Goal: Complete application form: Complete application form

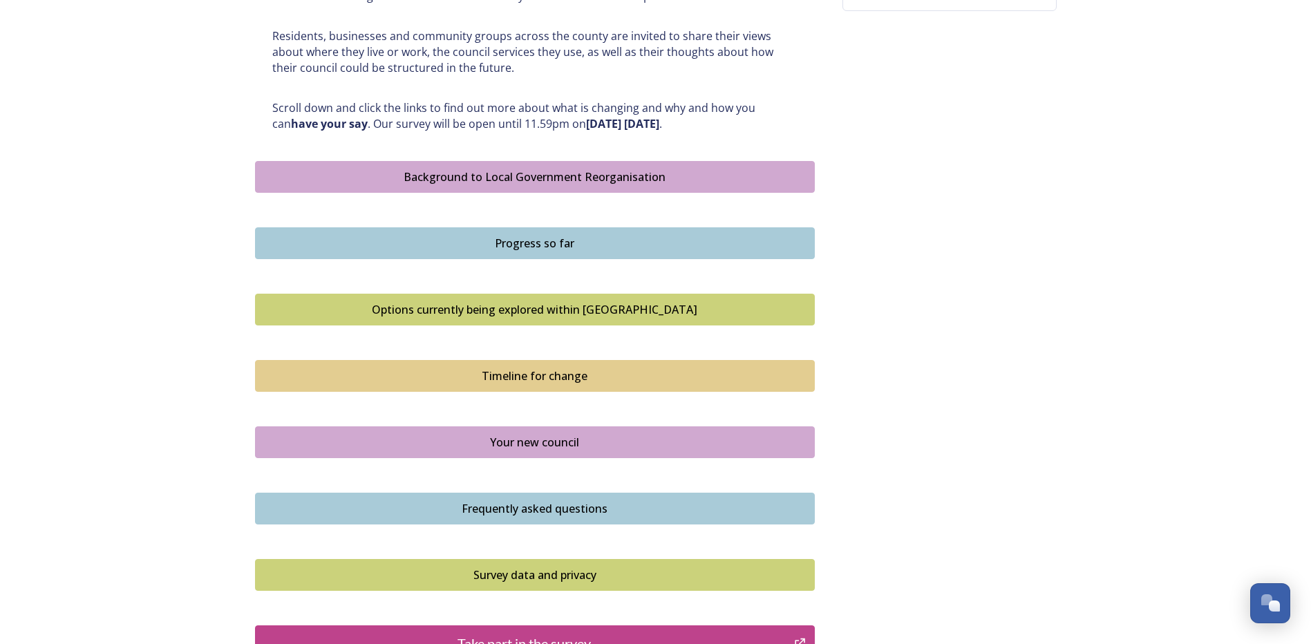
scroll to position [760, 0]
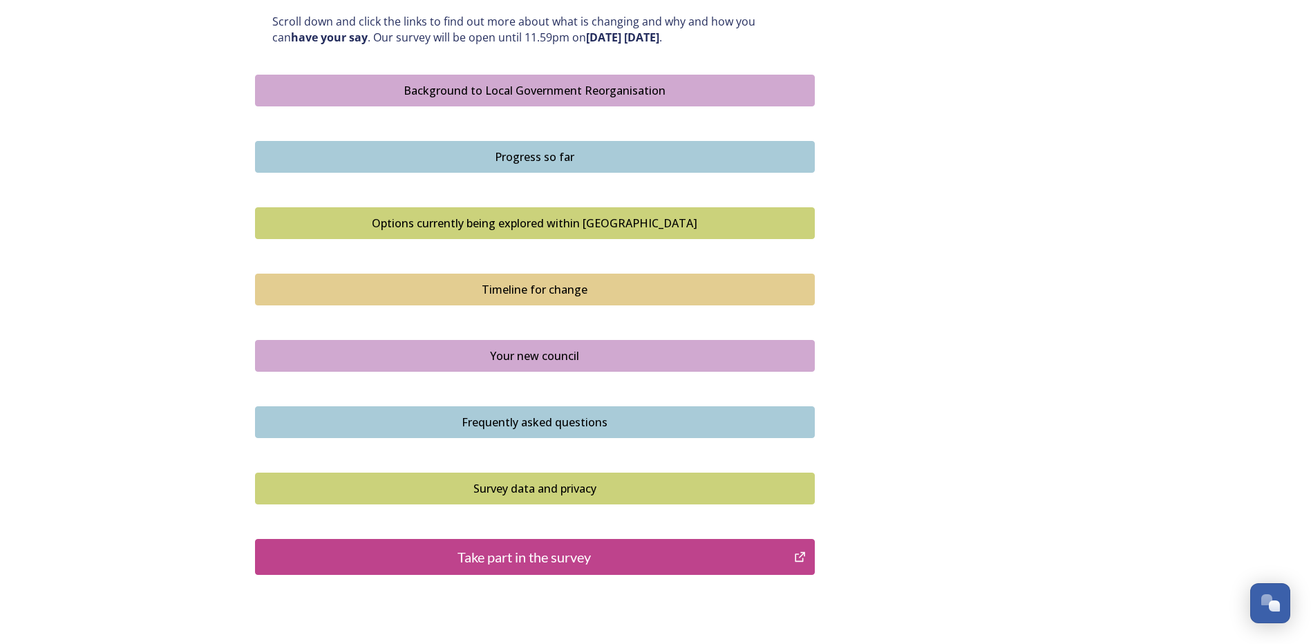
click at [518, 562] on div "Take part in the survey" at bounding box center [525, 557] width 525 height 21
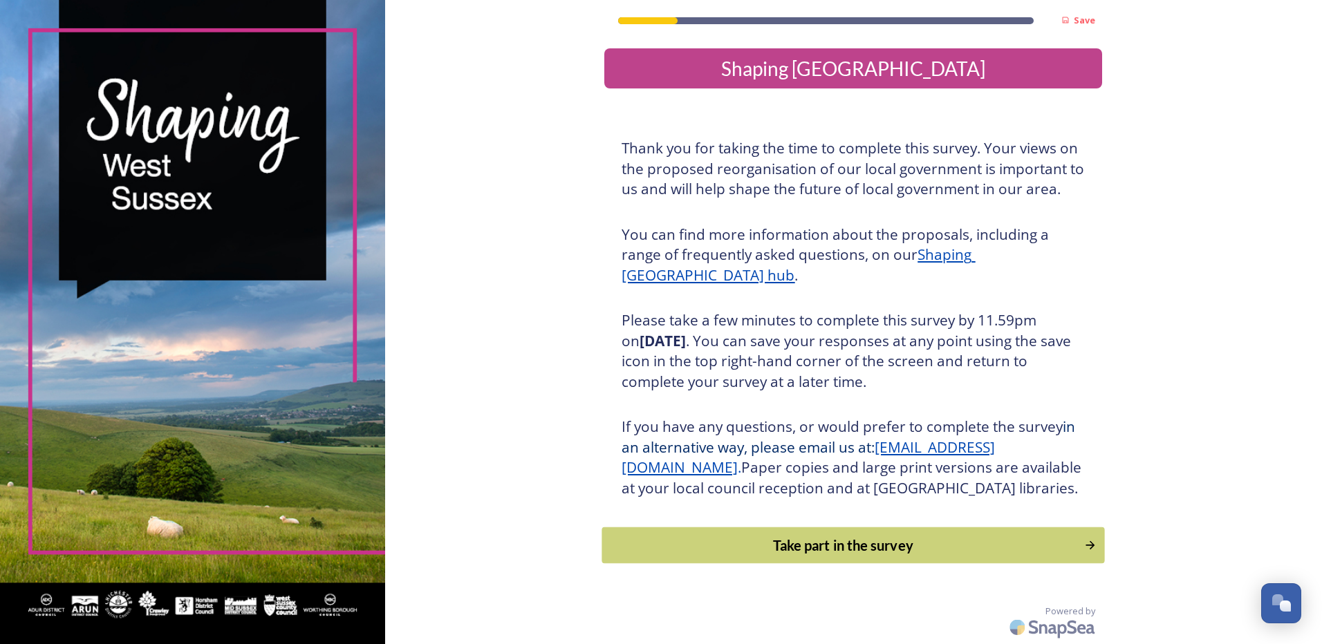
click at [855, 556] on div "Take part in the survey" at bounding box center [843, 545] width 467 height 21
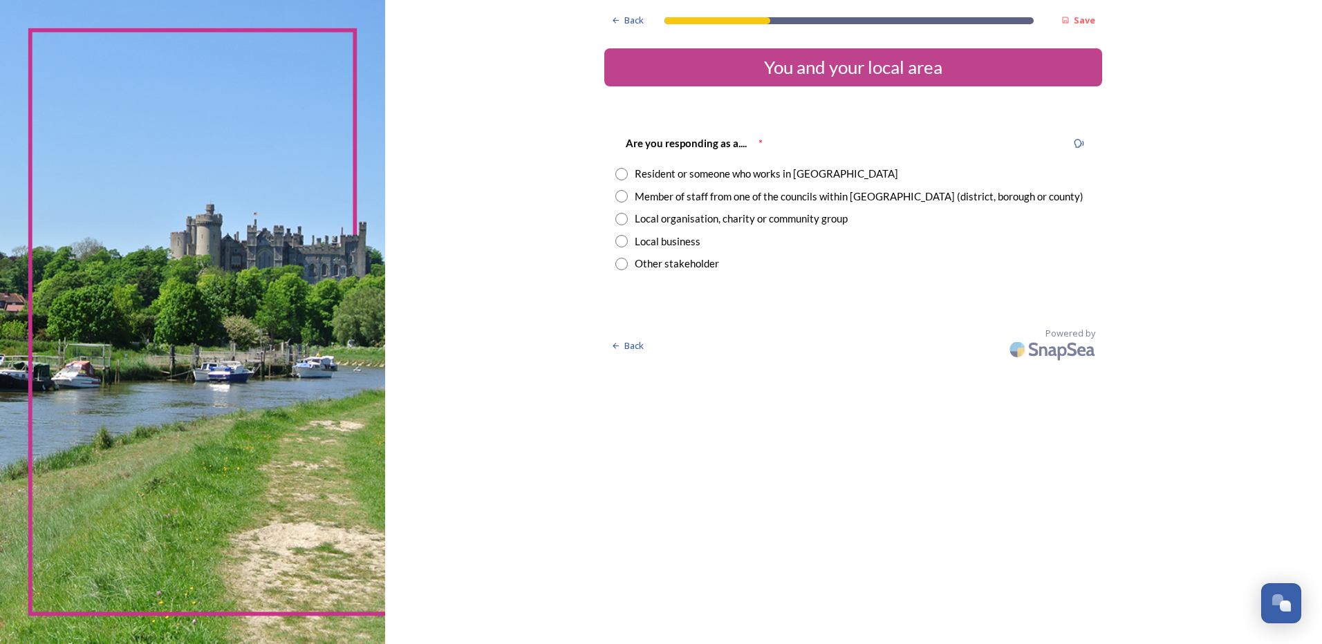
click at [618, 175] on input "radio" at bounding box center [621, 174] width 12 height 12
radio input "true"
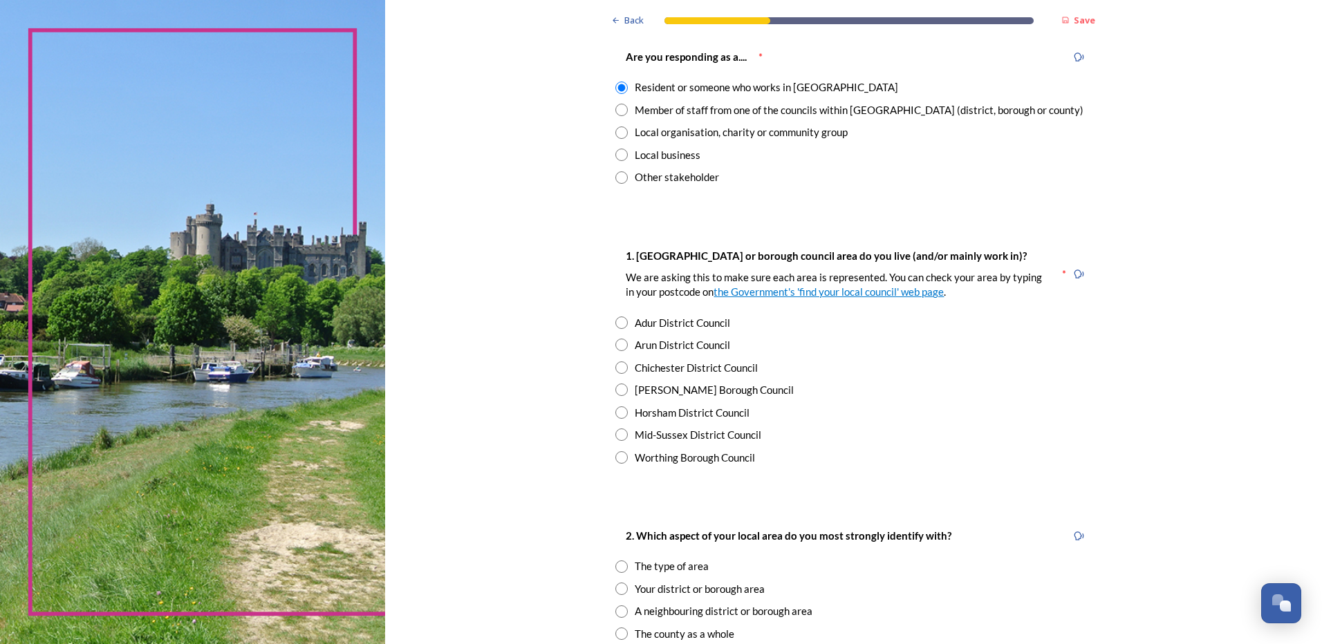
scroll to position [92, 0]
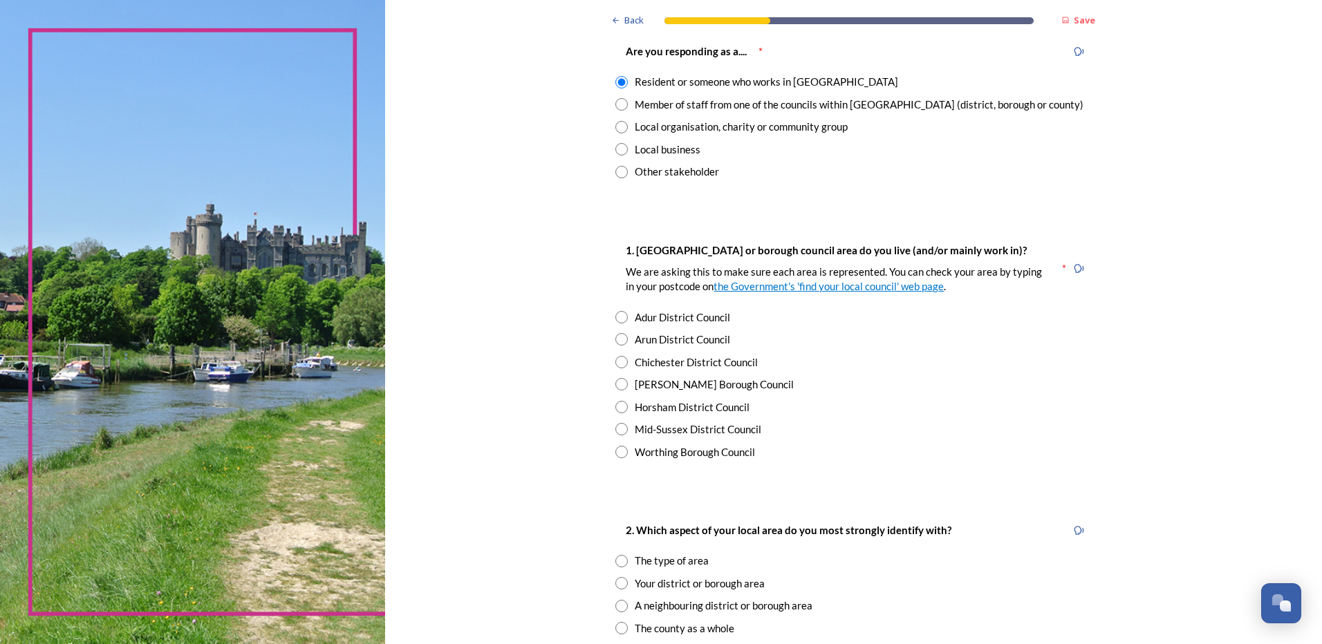
click at [615, 362] on input "radio" at bounding box center [621, 362] width 12 height 12
radio input "true"
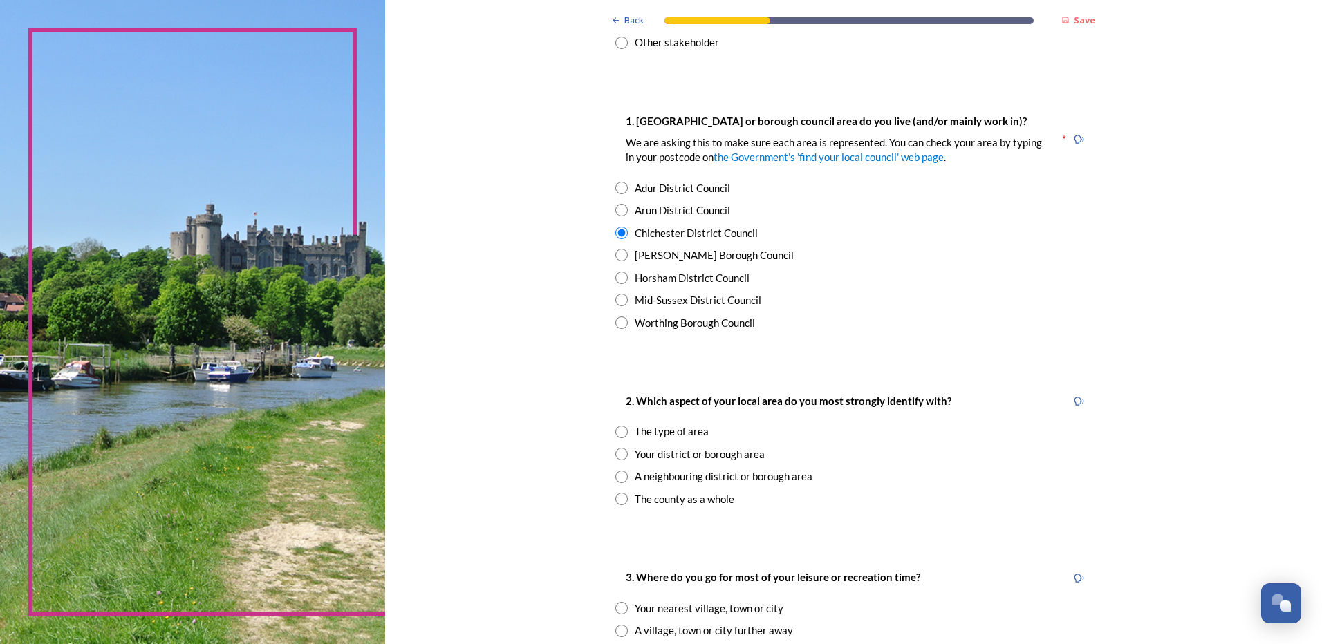
scroll to position [230, 0]
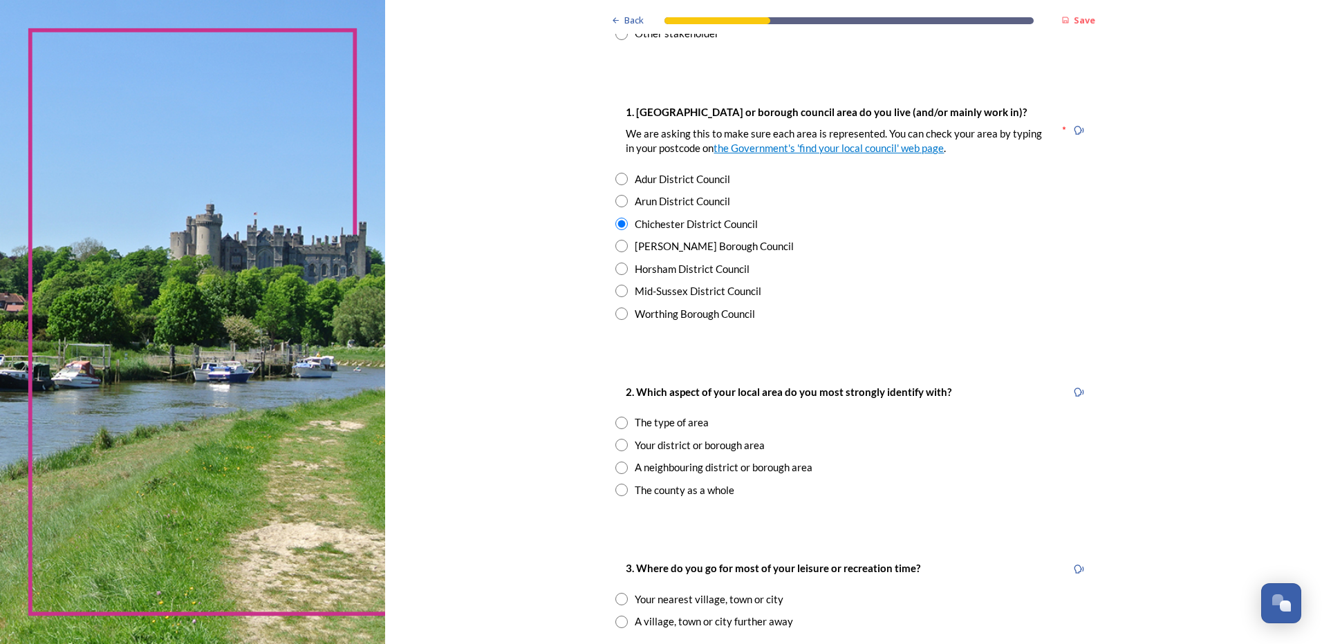
click at [617, 449] on input "radio" at bounding box center [621, 445] width 12 height 12
radio input "true"
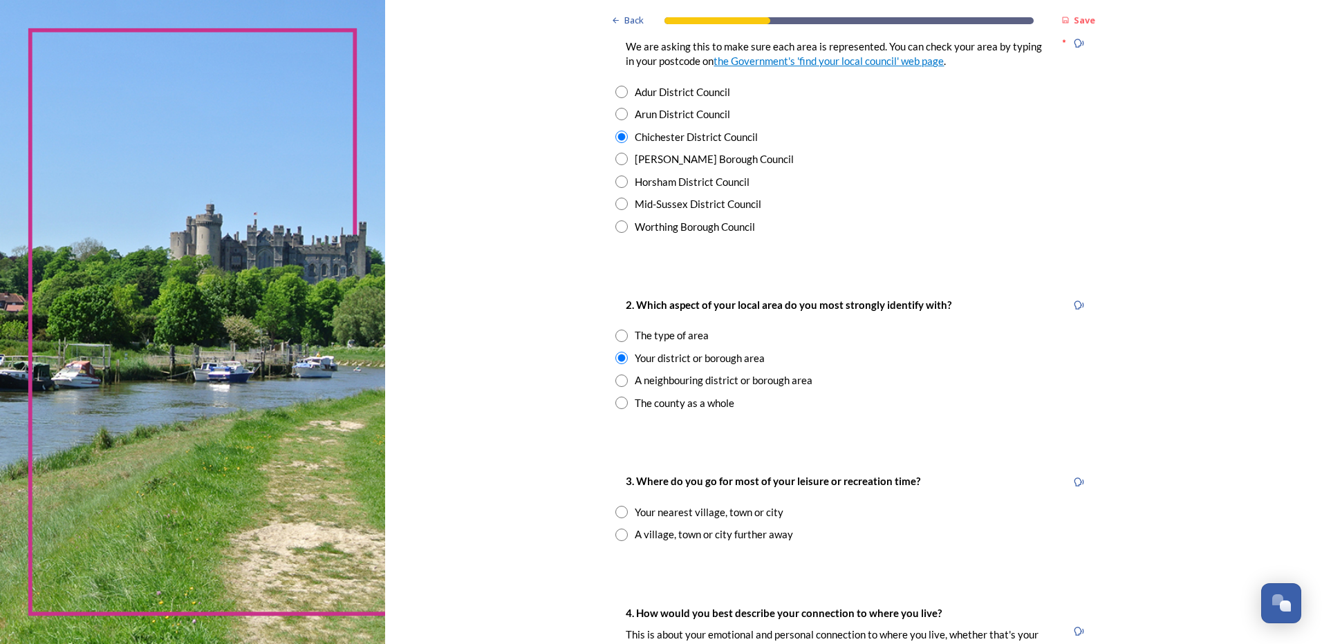
scroll to position [323, 0]
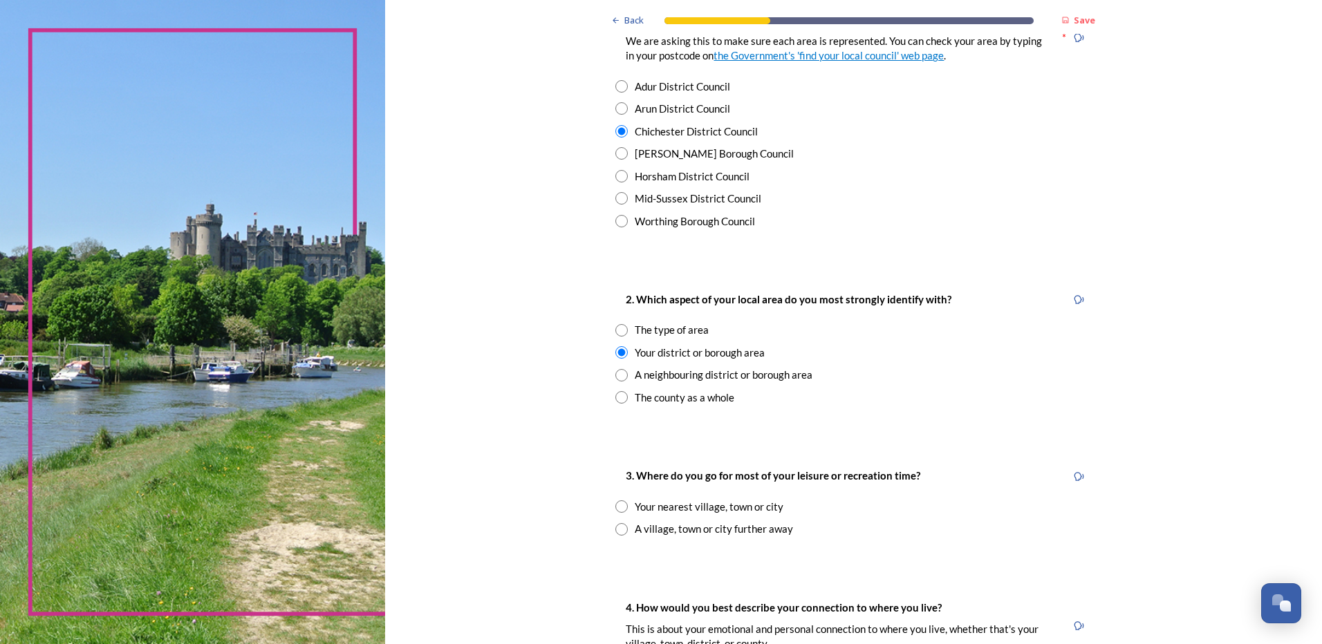
click at [619, 506] on input "radio" at bounding box center [621, 506] width 12 height 12
radio input "true"
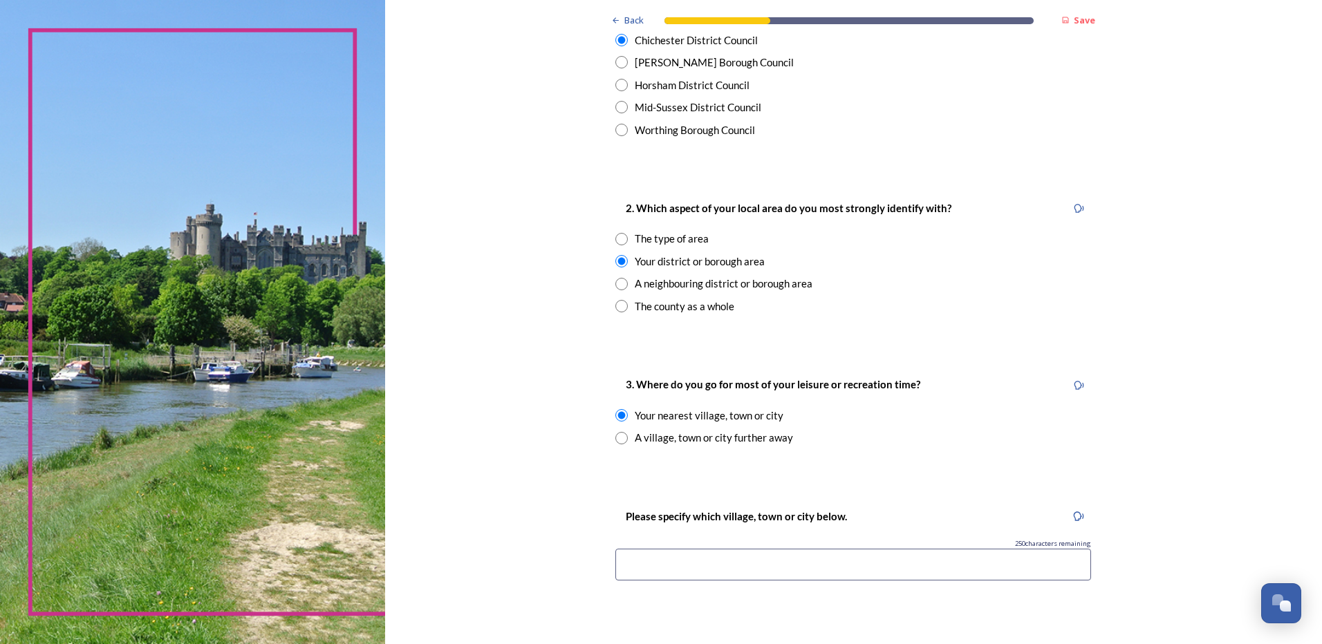
scroll to position [438, 0]
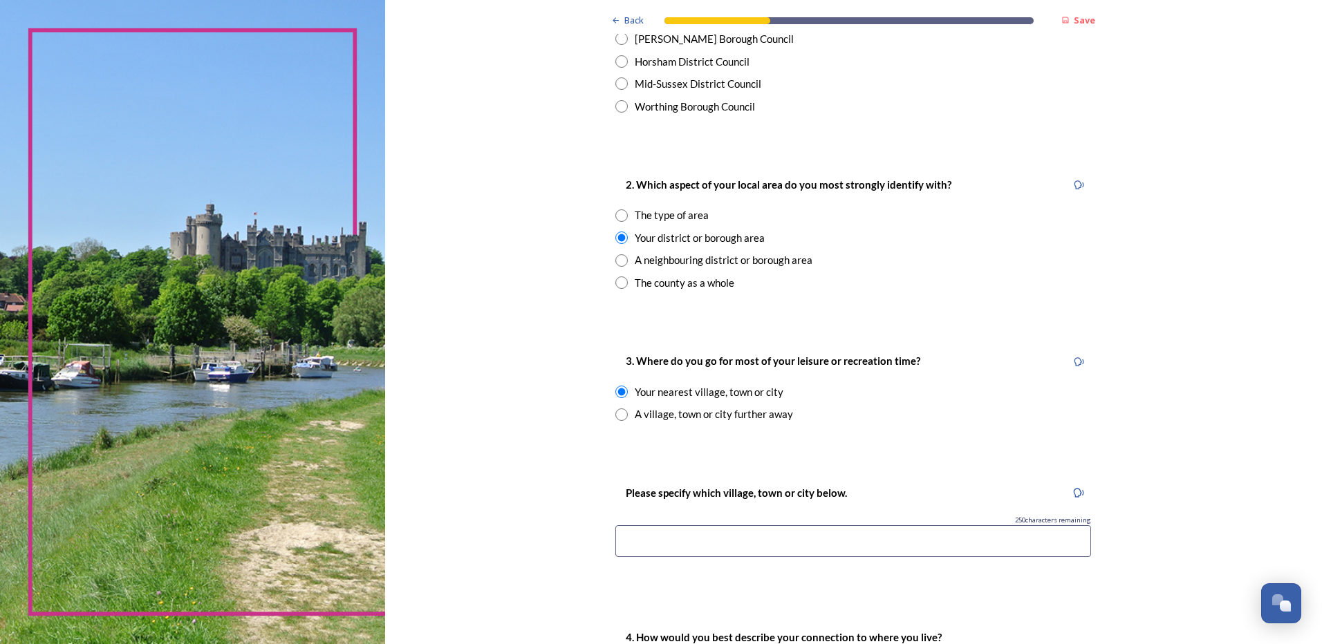
click at [652, 552] on input at bounding box center [853, 541] width 476 height 32
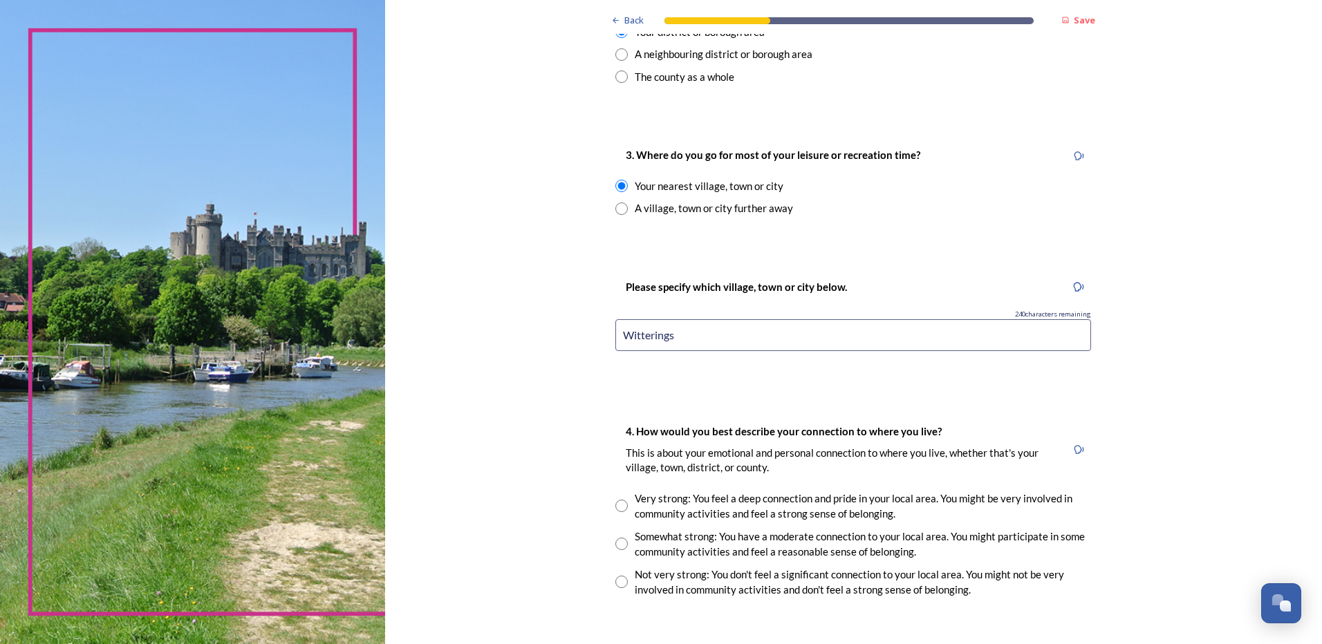
scroll to position [668, 0]
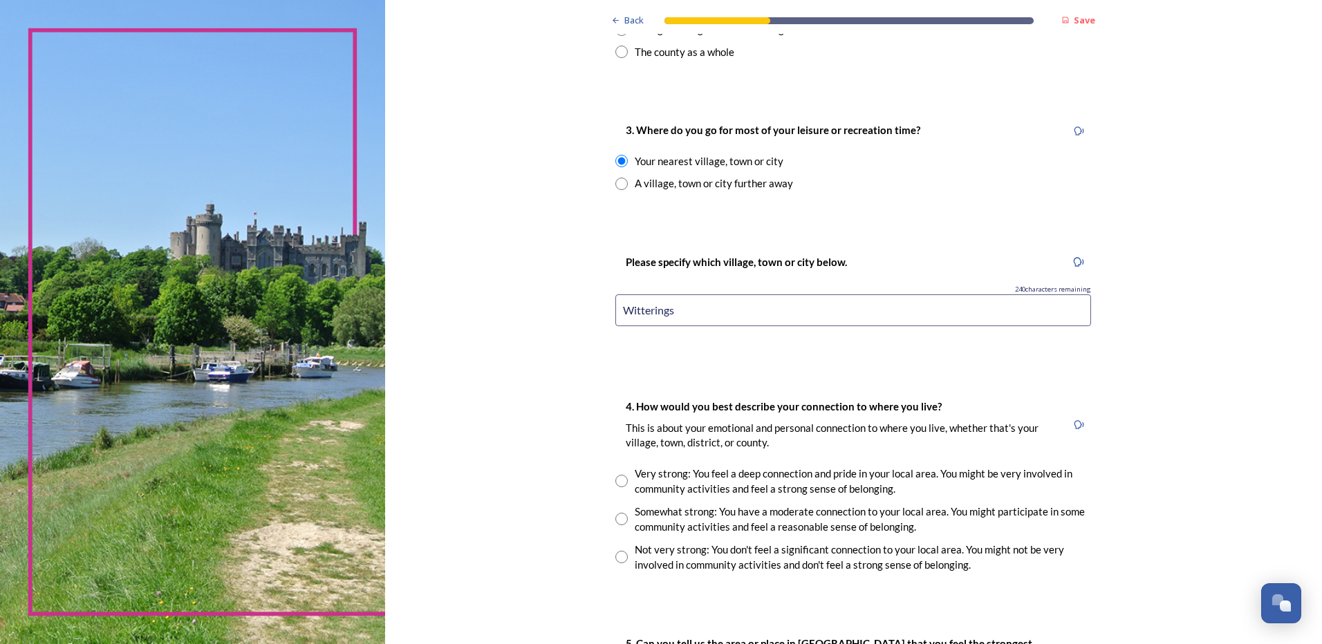
type input "Witterings"
click at [617, 517] on input "radio" at bounding box center [621, 519] width 12 height 12
radio input "true"
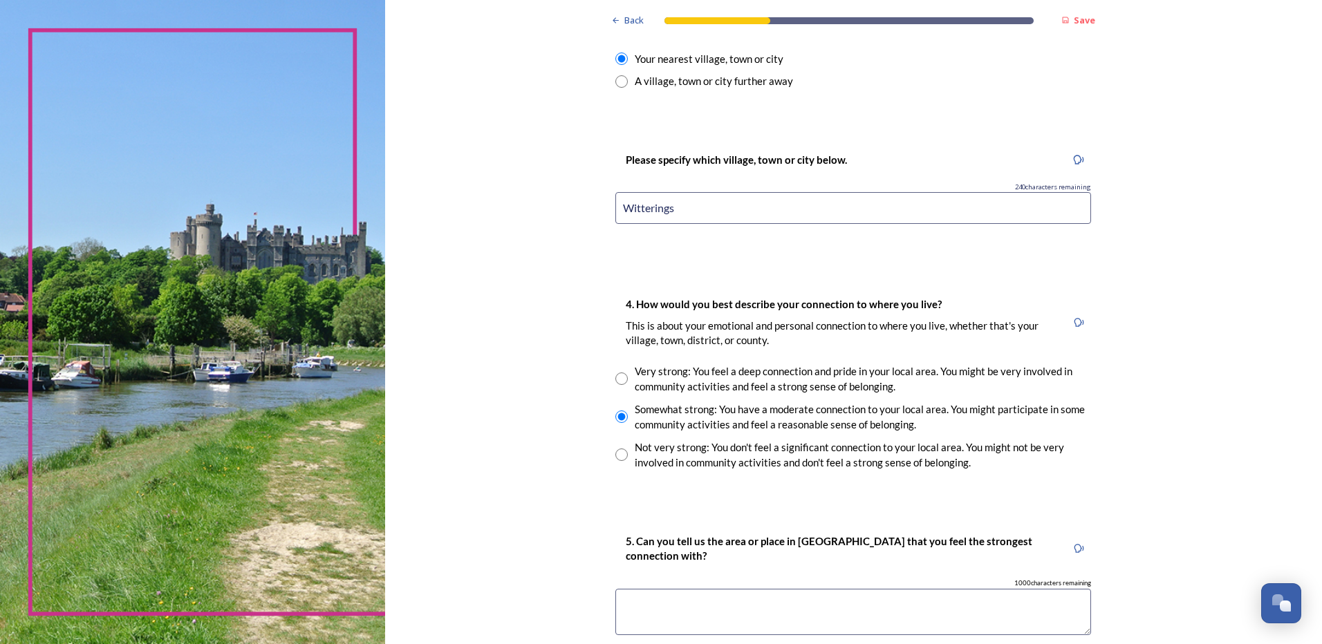
scroll to position [807, 0]
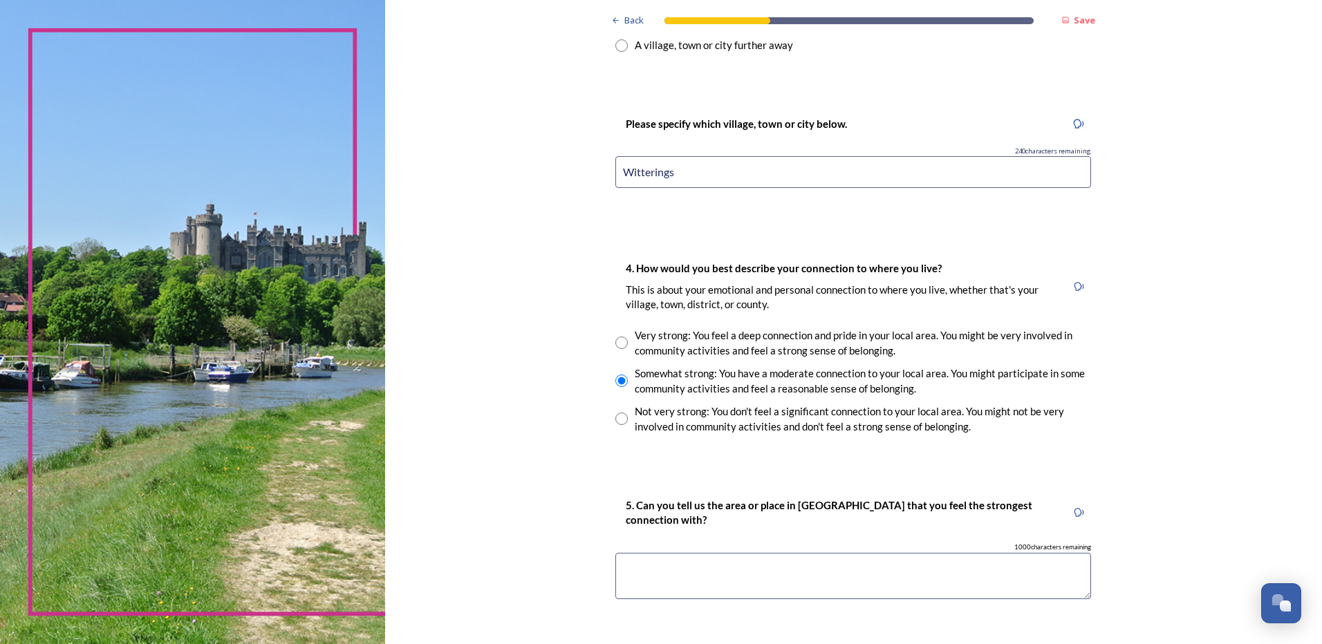
click at [635, 583] on textarea at bounding box center [853, 576] width 476 height 46
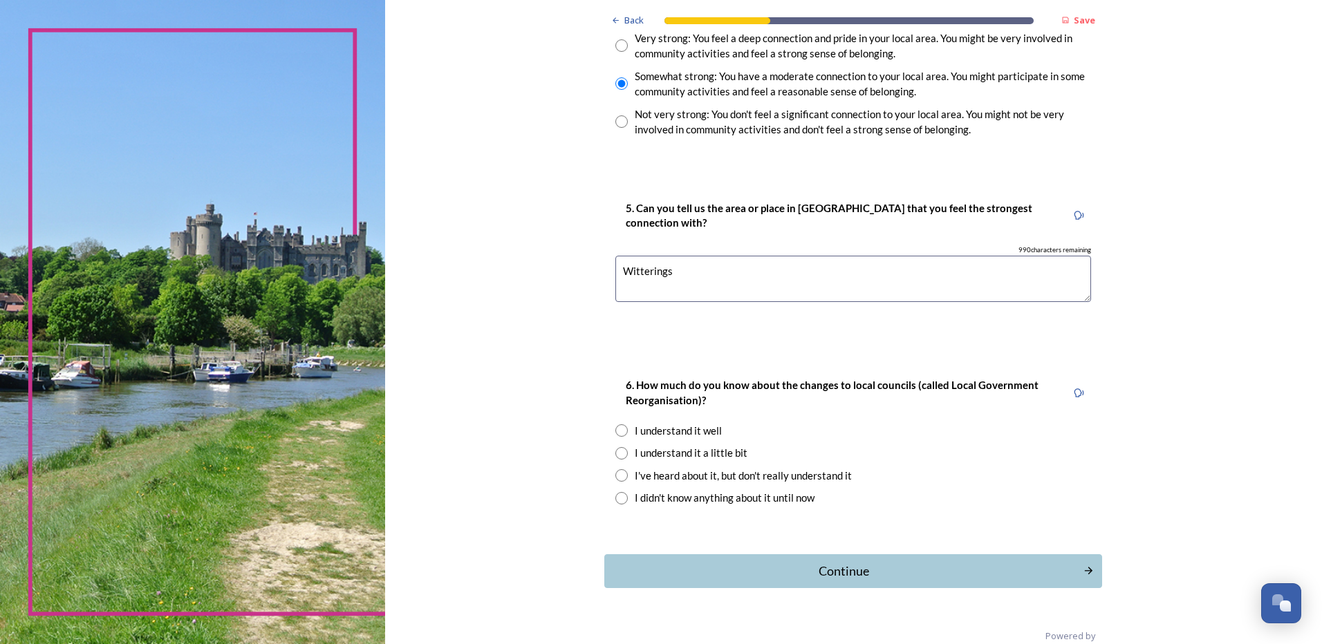
scroll to position [1106, 0]
type textarea "Witterings"
click at [620, 446] on input "radio" at bounding box center [621, 451] width 12 height 12
radio input "true"
click at [820, 565] on div "Continue" at bounding box center [844, 569] width 468 height 19
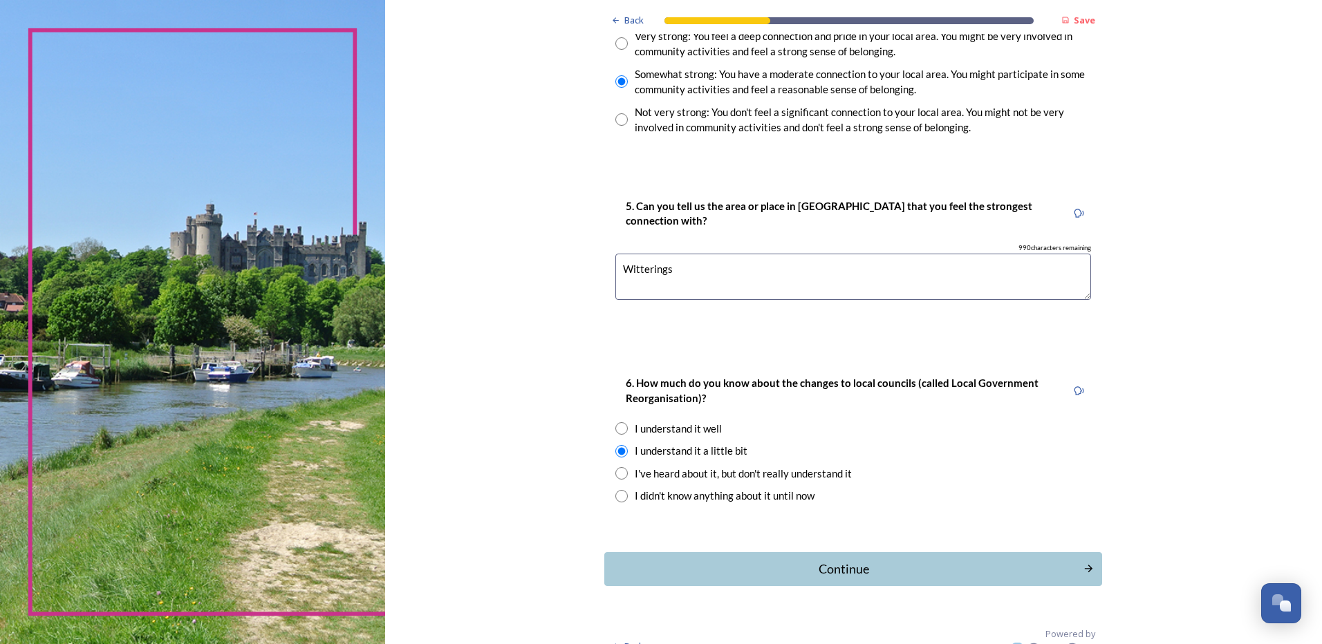
scroll to position [0, 0]
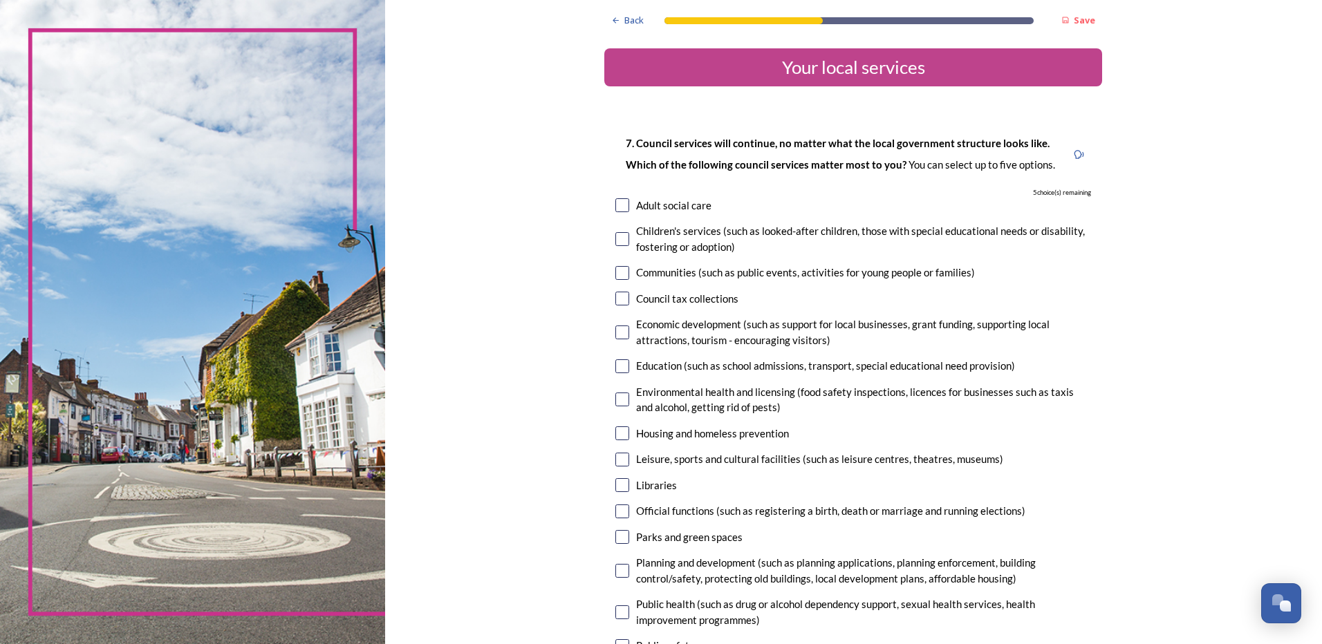
click at [621, 209] on input "checkbox" at bounding box center [622, 205] width 14 height 14
checkbox input "true"
click at [617, 260] on div "7. Council services will continue, no matter what the local government structur…" at bounding box center [853, 448] width 498 height 654
click at [617, 269] on input "checkbox" at bounding box center [622, 273] width 14 height 14
checkbox input "true"
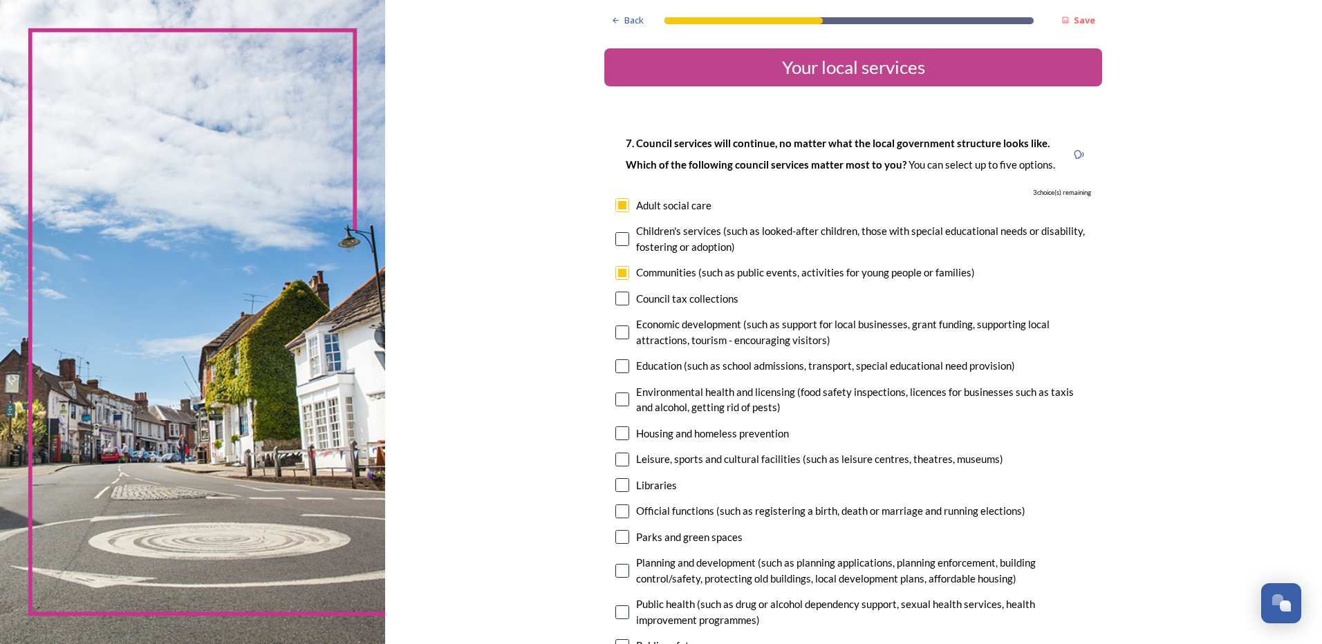
click at [621, 333] on input "checkbox" at bounding box center [622, 333] width 14 height 14
checkbox input "true"
click at [623, 433] on input "checkbox" at bounding box center [622, 433] width 14 height 14
checkbox input "true"
click at [619, 460] on input "checkbox" at bounding box center [622, 460] width 14 height 14
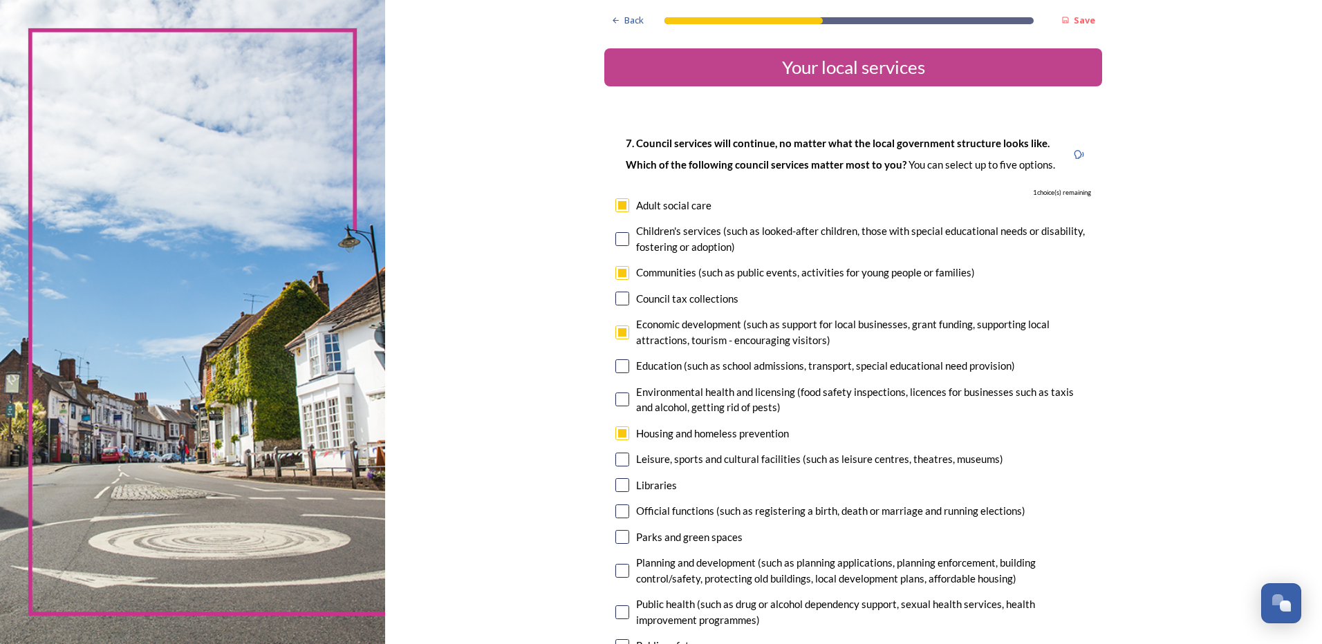
checkbox input "true"
click at [624, 482] on div "Libraries" at bounding box center [853, 486] width 476 height 16
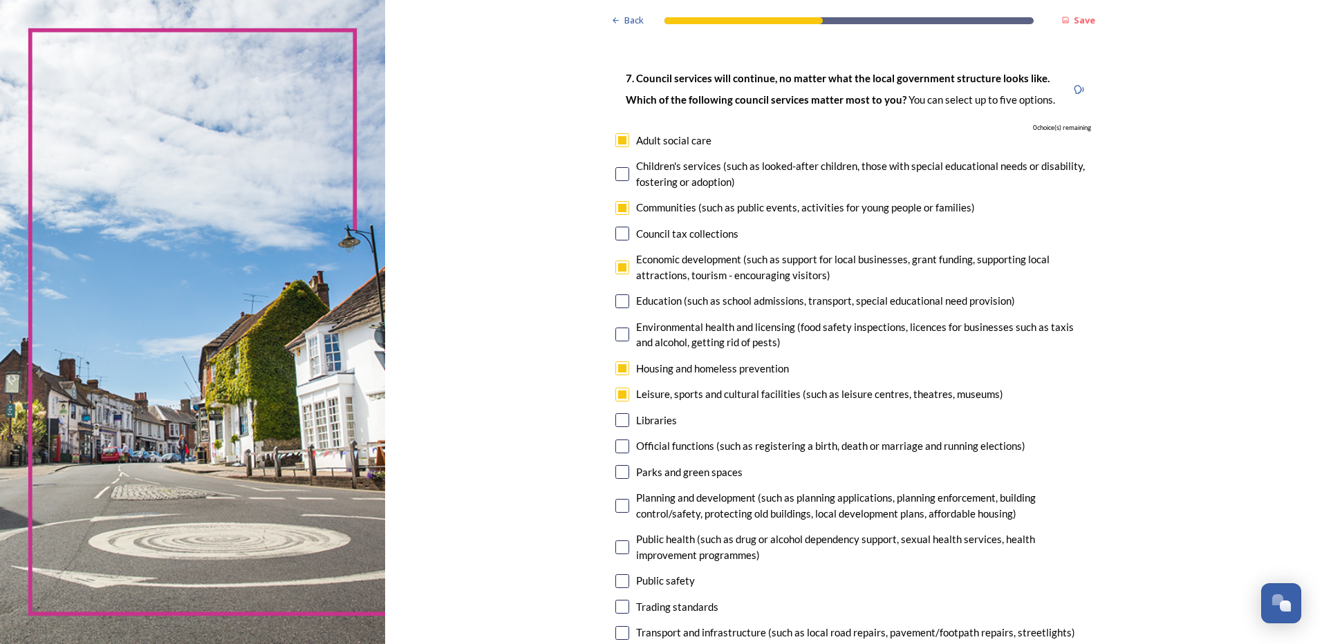
scroll to position [69, 0]
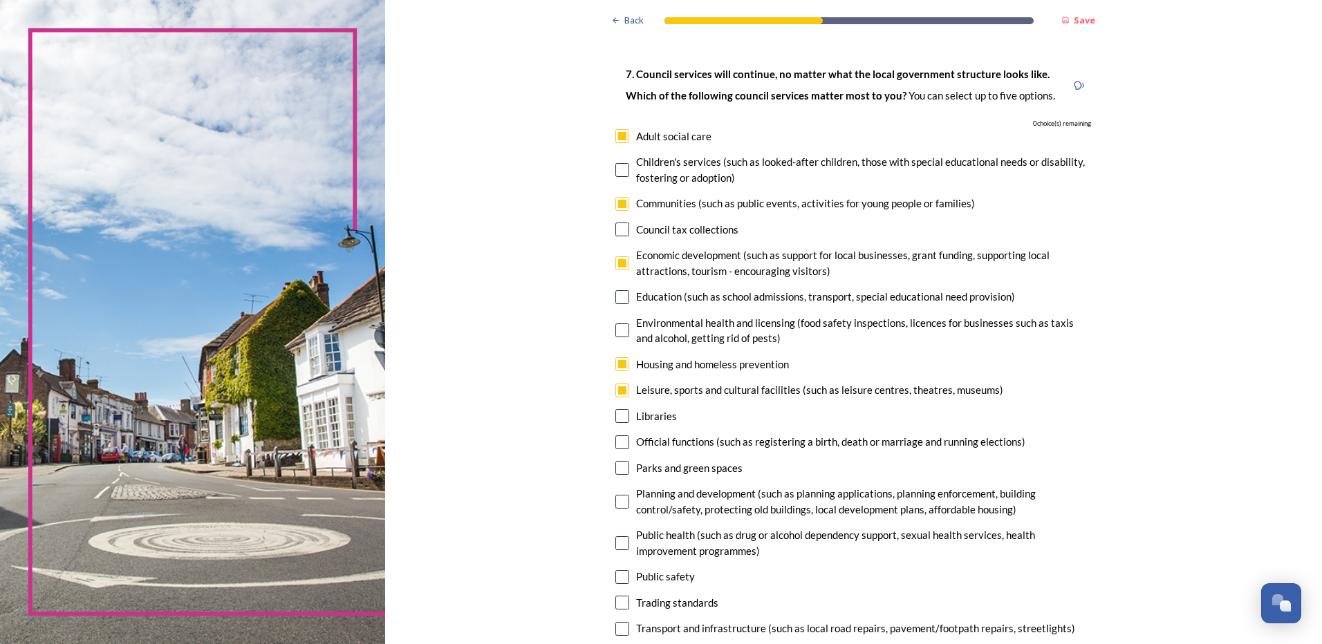
click at [619, 467] on input "checkbox" at bounding box center [622, 468] width 14 height 14
click at [623, 468] on input "checkbox" at bounding box center [622, 468] width 14 height 14
checkbox input "false"
click at [619, 365] on input "checkbox" at bounding box center [622, 364] width 14 height 14
checkbox input "false"
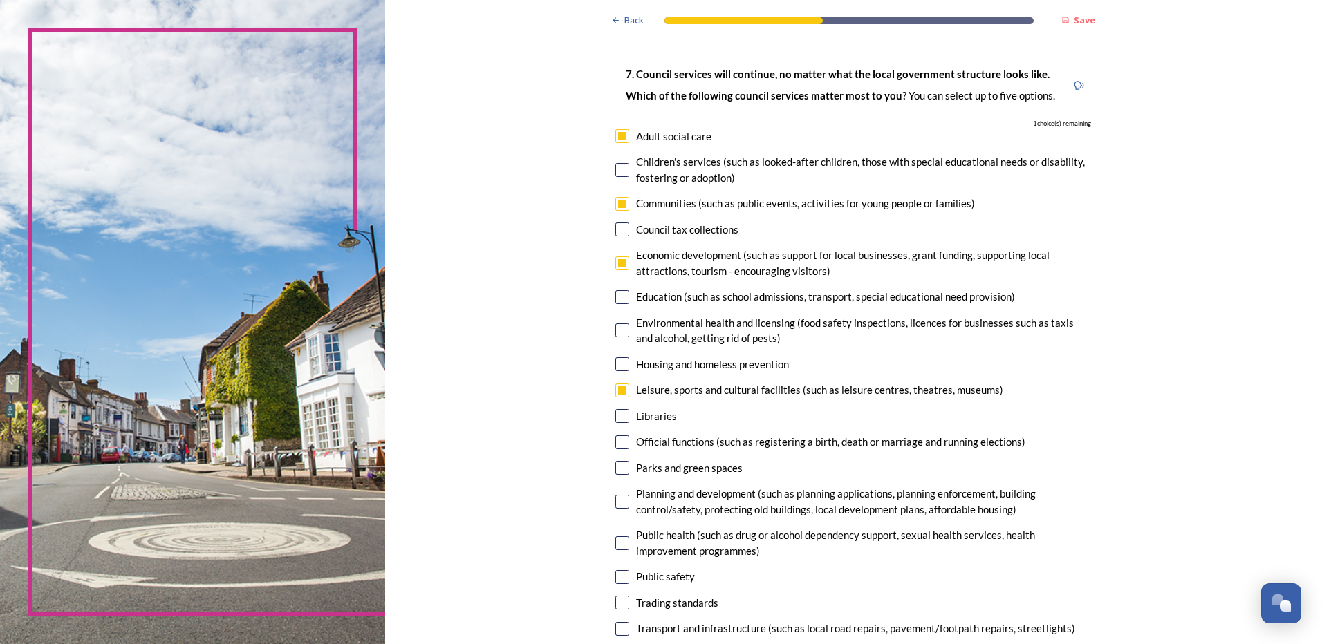
click at [623, 498] on input "checkbox" at bounding box center [622, 502] width 14 height 14
checkbox input "true"
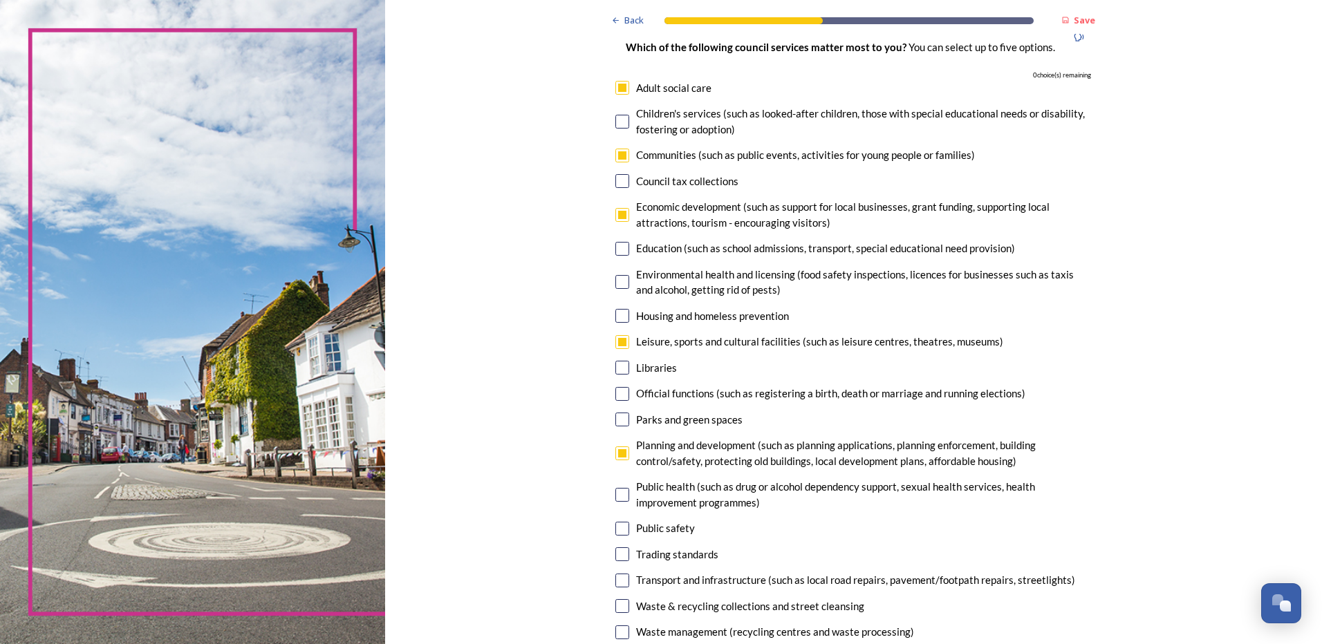
scroll to position [161, 0]
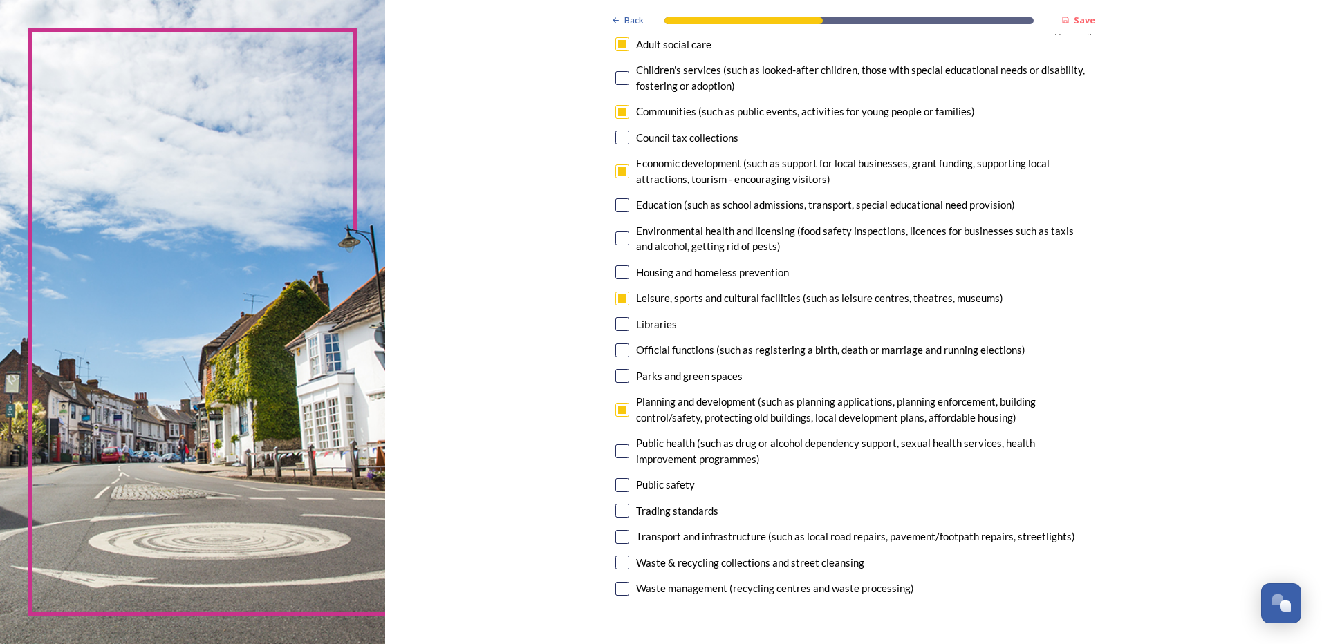
click at [620, 482] on input "checkbox" at bounding box center [622, 485] width 14 height 14
click at [621, 484] on input "checkbox" at bounding box center [622, 485] width 14 height 14
click at [617, 486] on input "checkbox" at bounding box center [622, 485] width 14 height 14
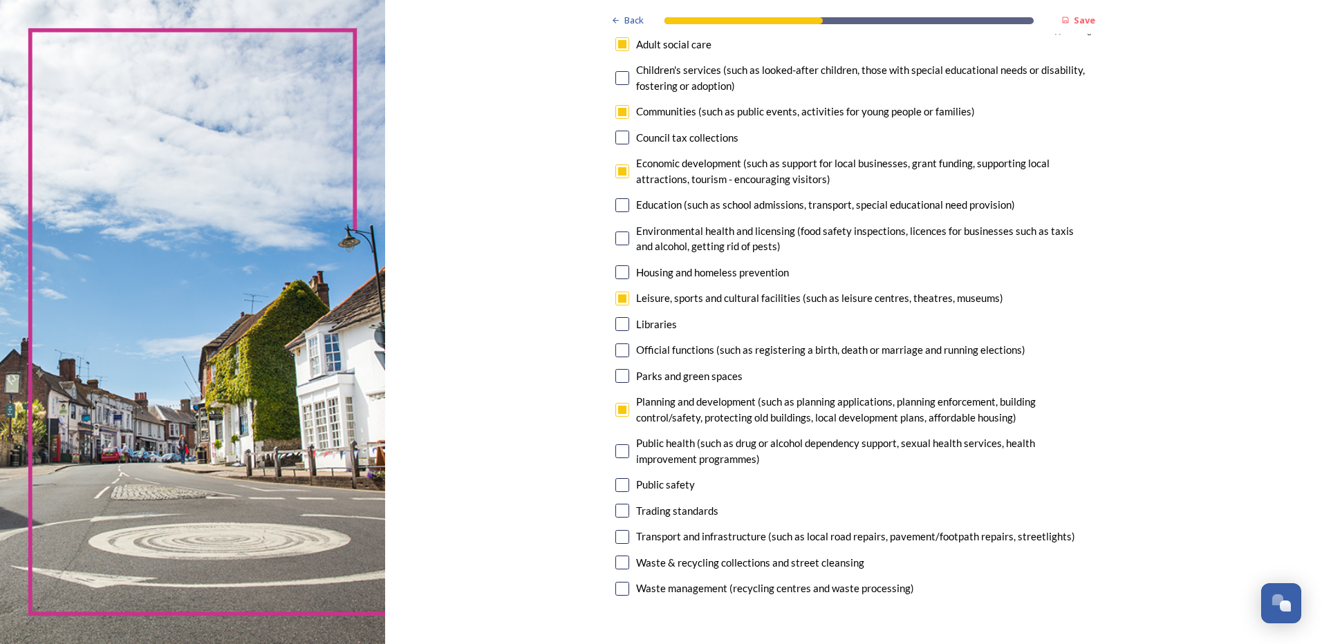
click at [617, 486] on input "checkbox" at bounding box center [622, 485] width 14 height 14
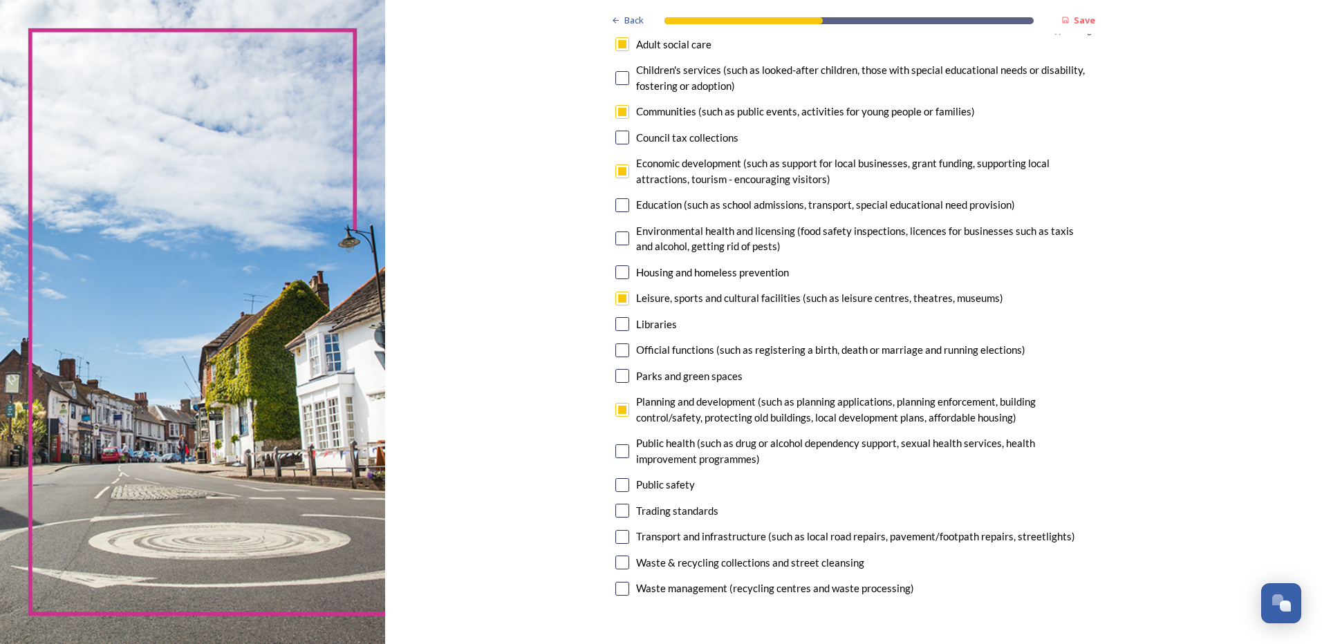
click at [617, 486] on input "checkbox" at bounding box center [622, 485] width 14 height 14
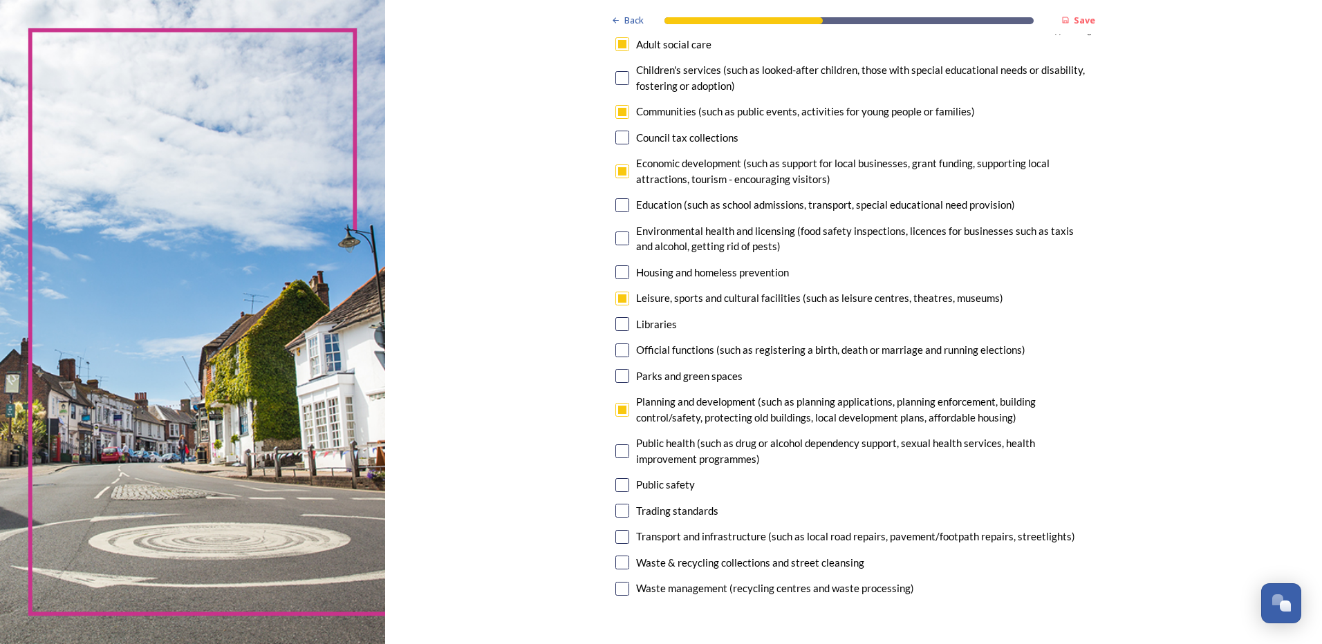
click at [617, 486] on input "checkbox" at bounding box center [622, 485] width 14 height 14
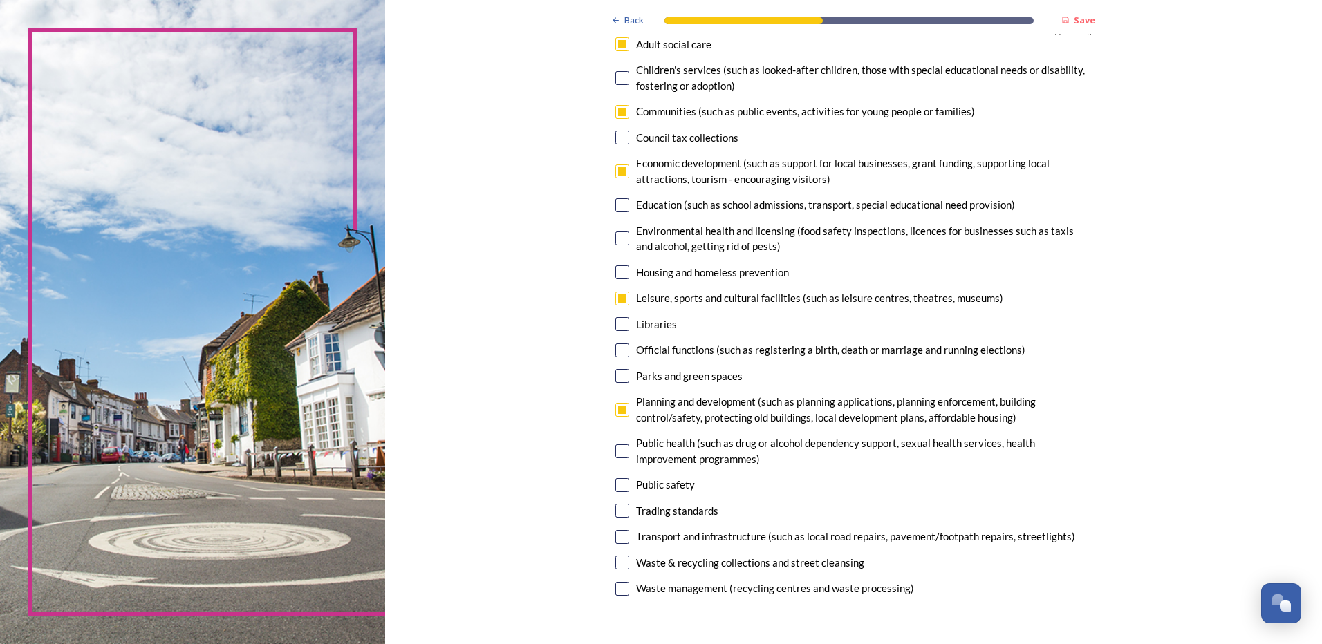
click at [617, 486] on input "checkbox" at bounding box center [622, 485] width 14 height 14
checkbox input "false"
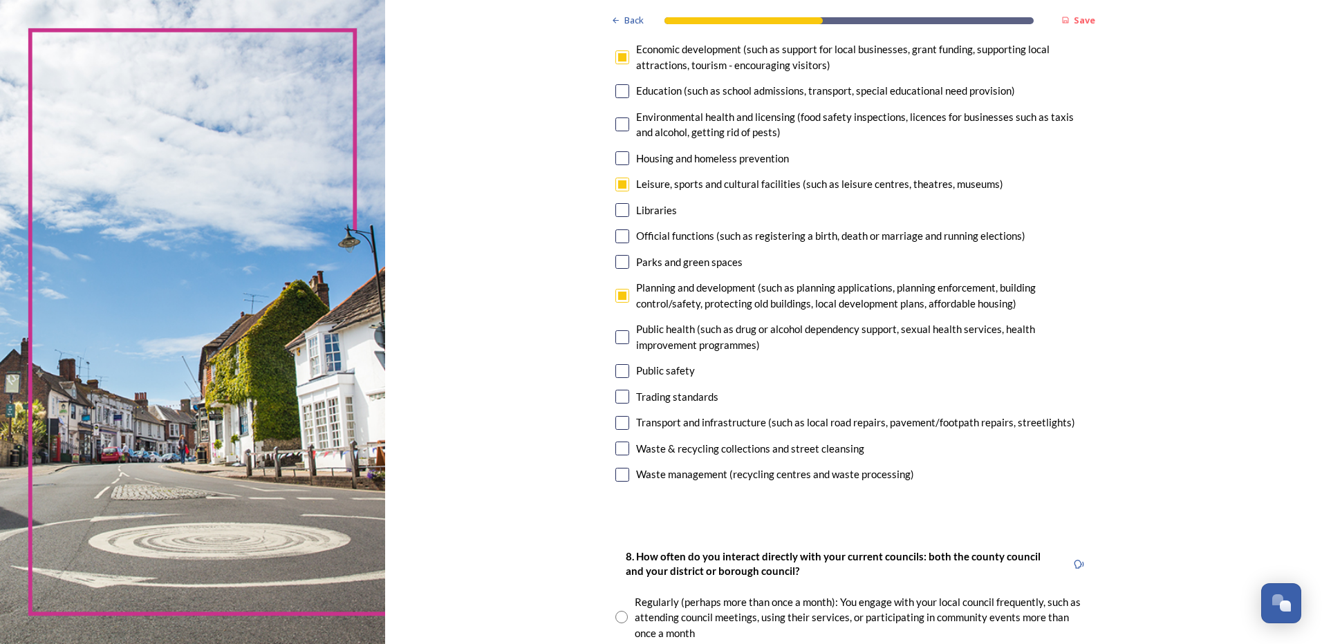
scroll to position [254, 0]
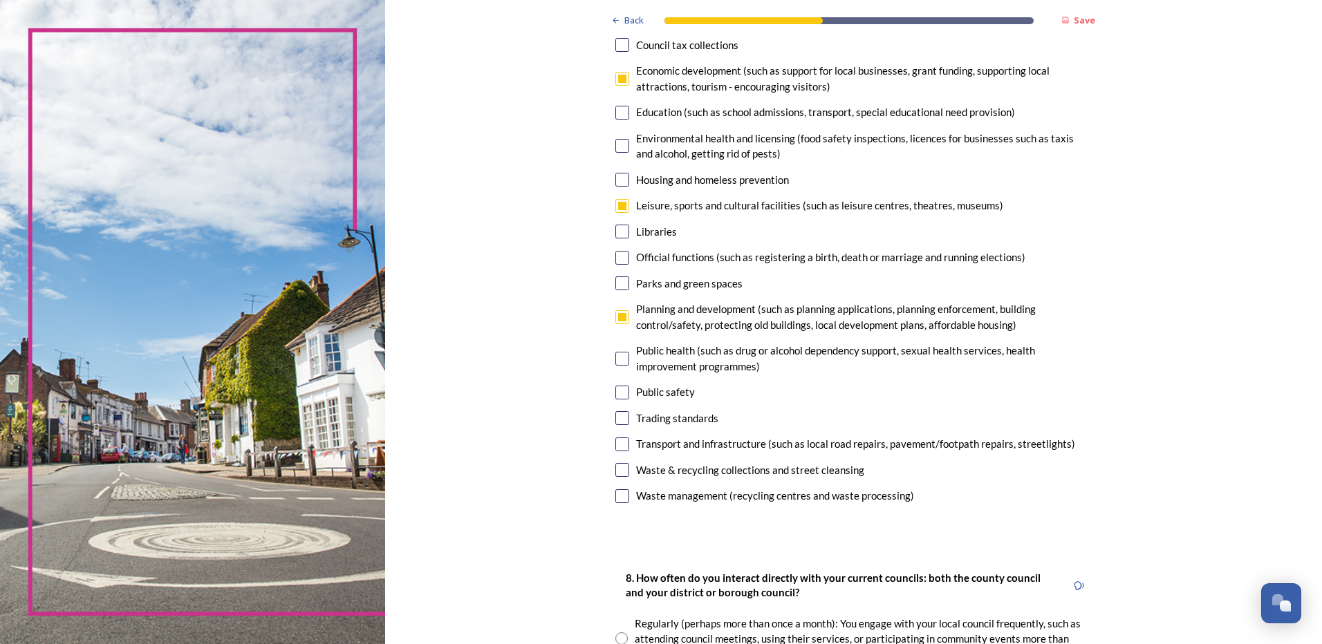
click at [615, 443] on input "checkbox" at bounding box center [622, 445] width 14 height 14
checkbox input "false"
click at [615, 211] on input "checkbox" at bounding box center [622, 206] width 14 height 14
checkbox input "false"
click at [619, 444] on input "checkbox" at bounding box center [622, 445] width 14 height 14
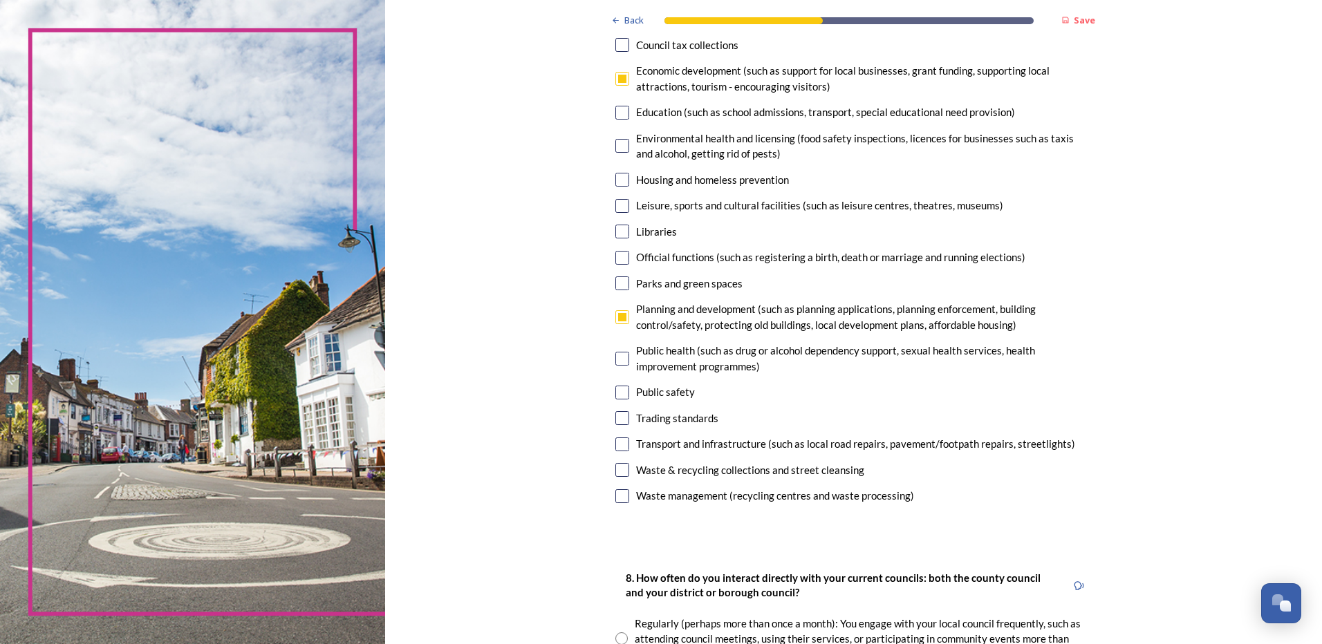
checkbox input "true"
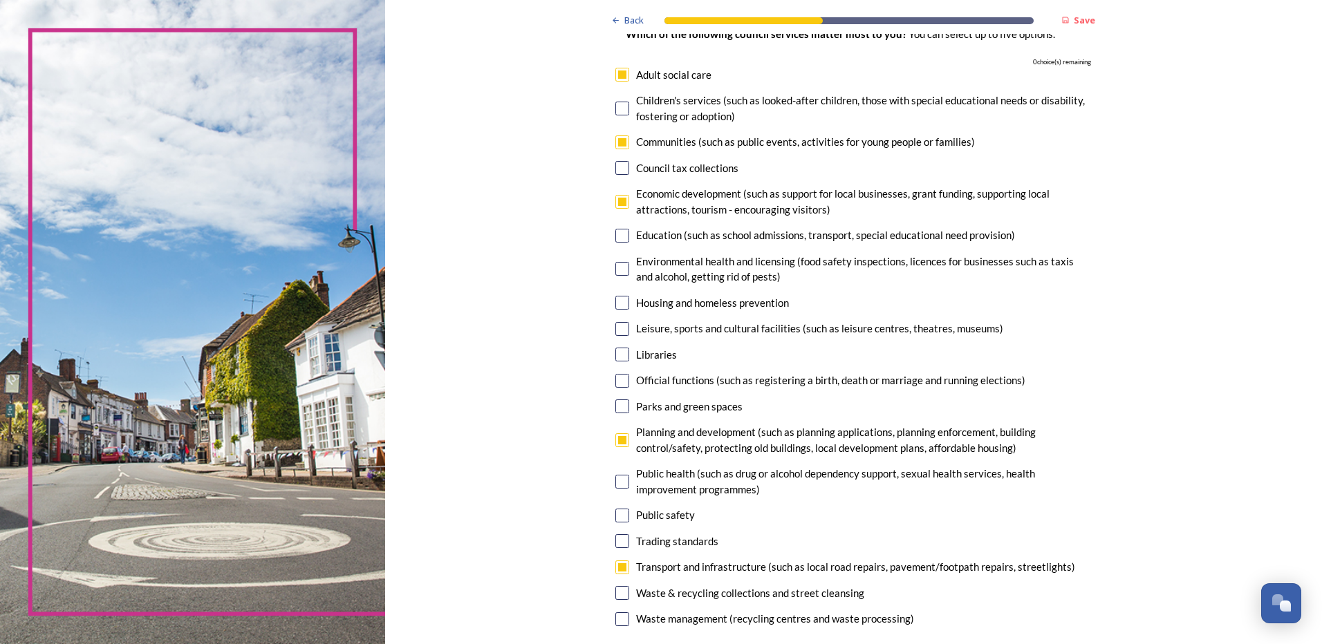
scroll to position [115, 0]
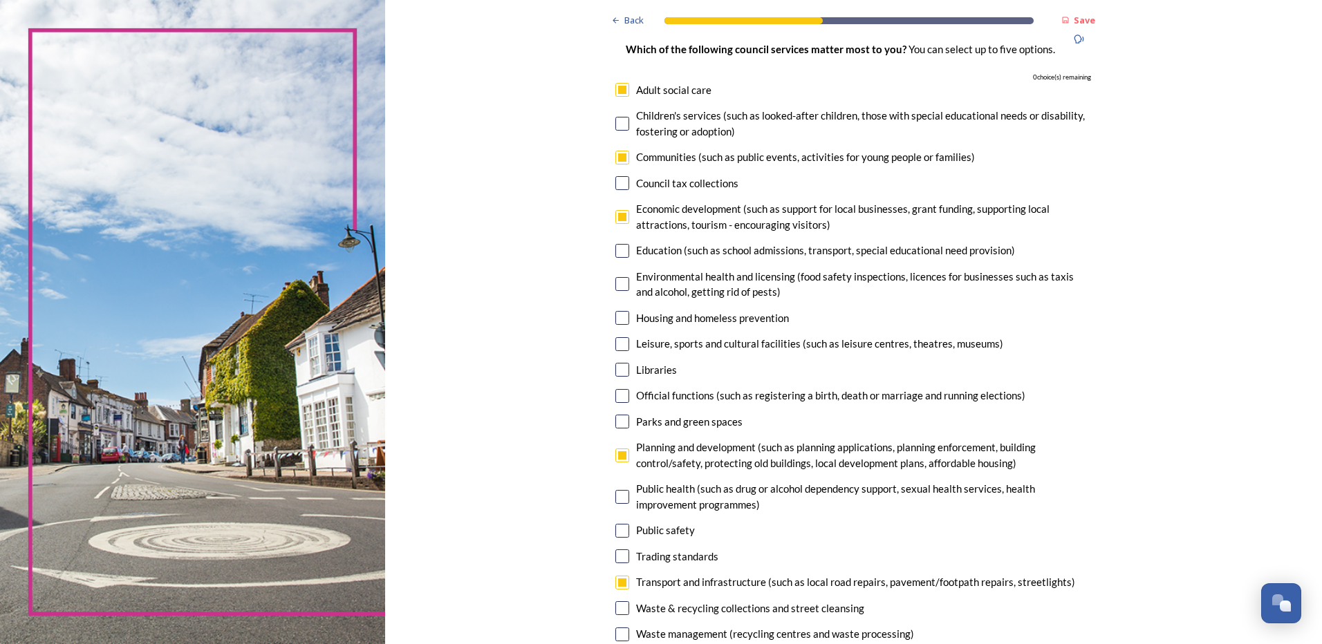
click at [618, 220] on input "checkbox" at bounding box center [622, 217] width 14 height 14
checkbox input "false"
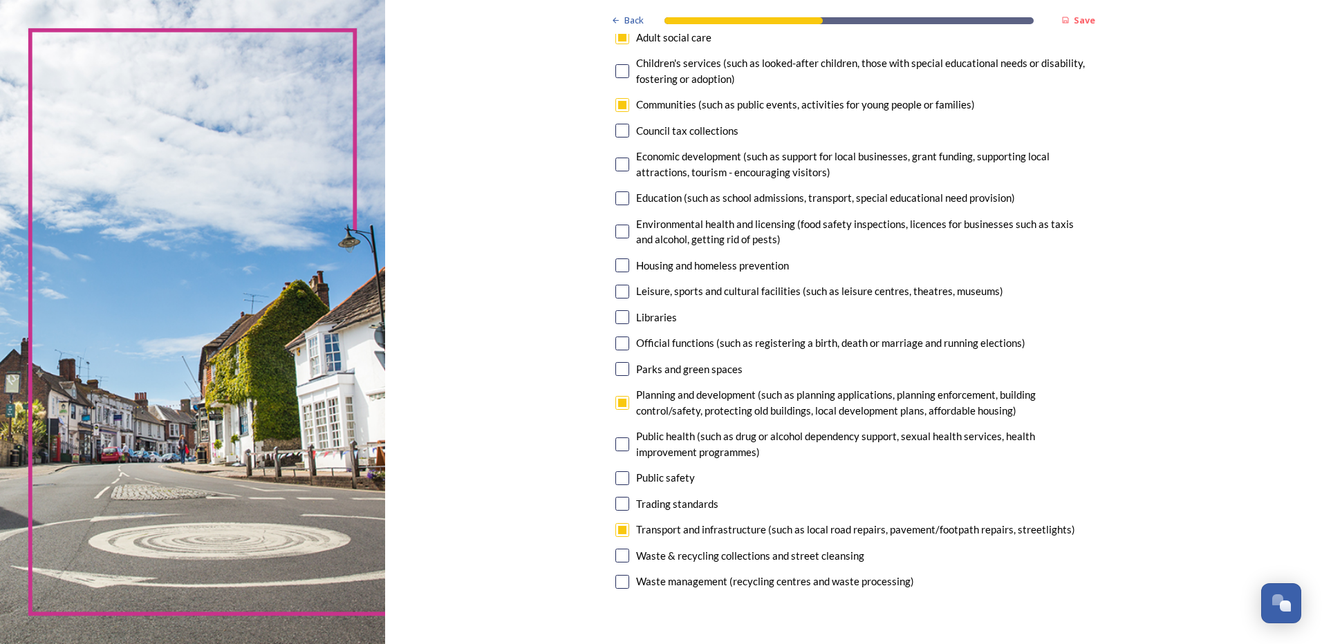
scroll to position [185, 0]
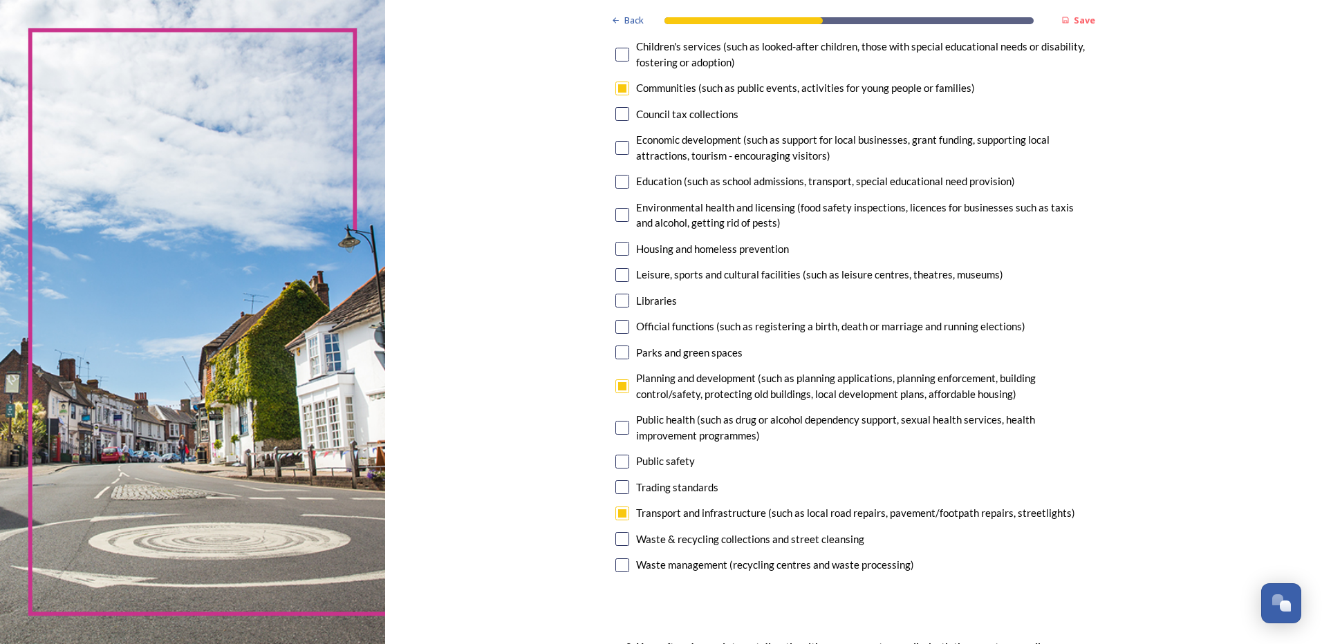
click at [620, 462] on input "checkbox" at bounding box center [622, 462] width 14 height 14
checkbox input "true"
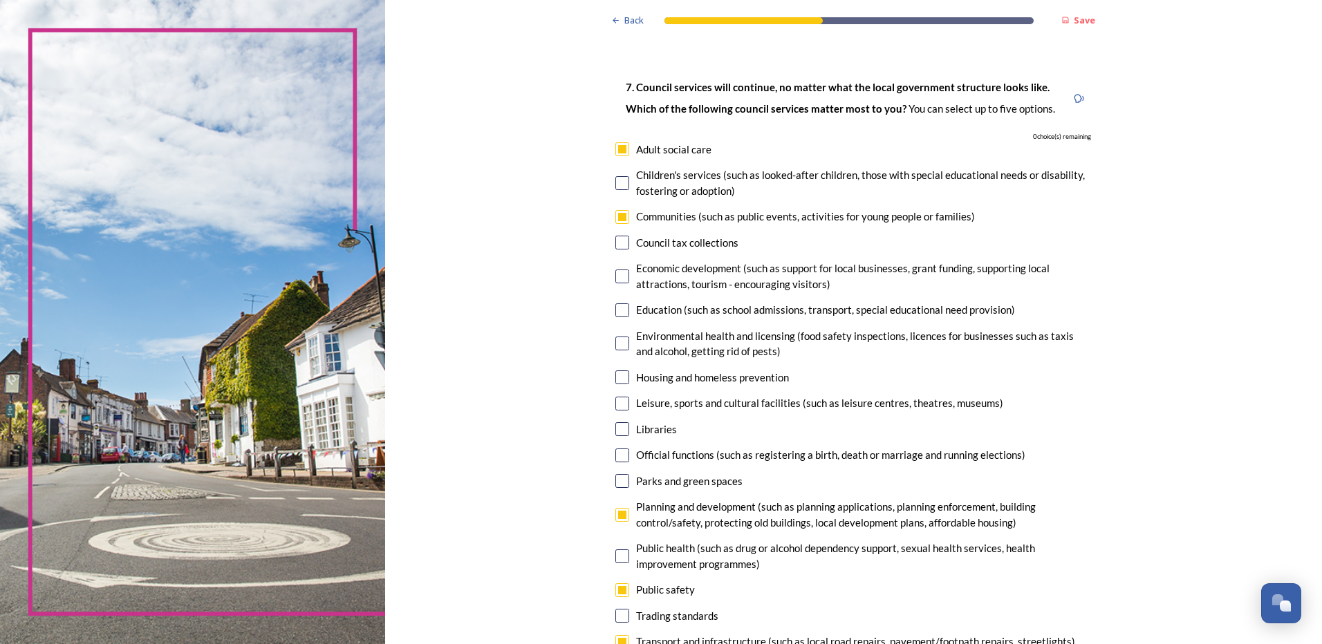
scroll to position [23, 0]
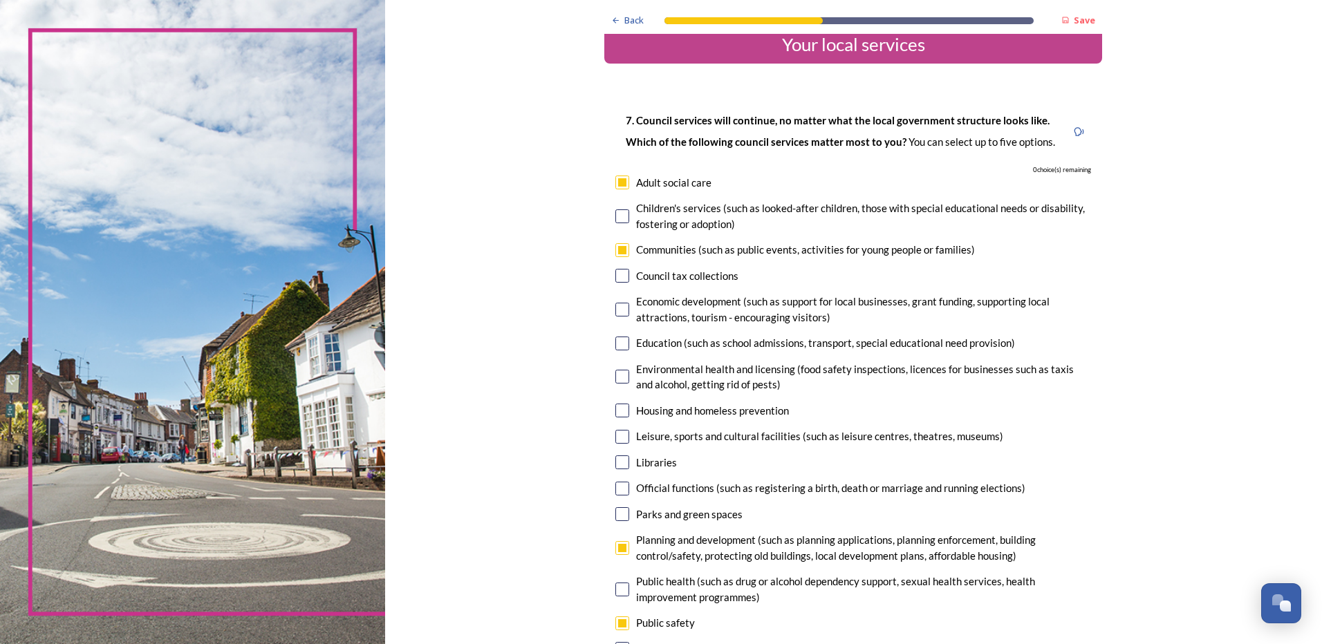
click at [616, 246] on input "checkbox" at bounding box center [622, 250] width 14 height 14
checkbox input "false"
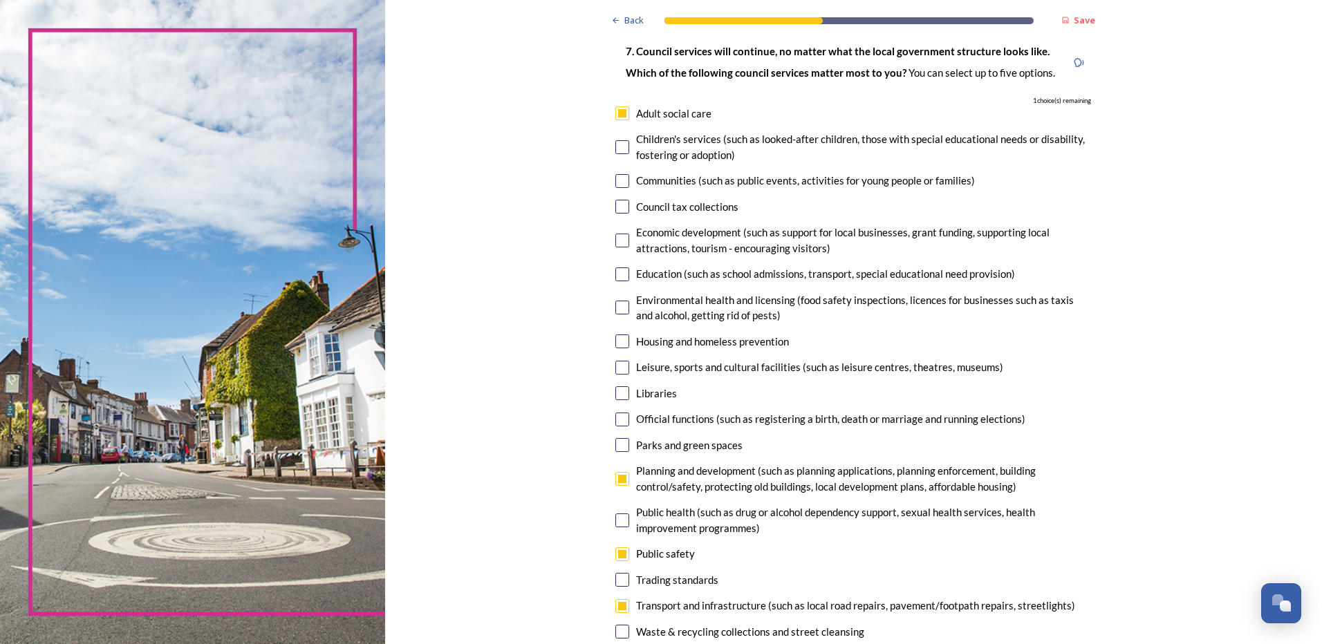
scroll to position [207, 0]
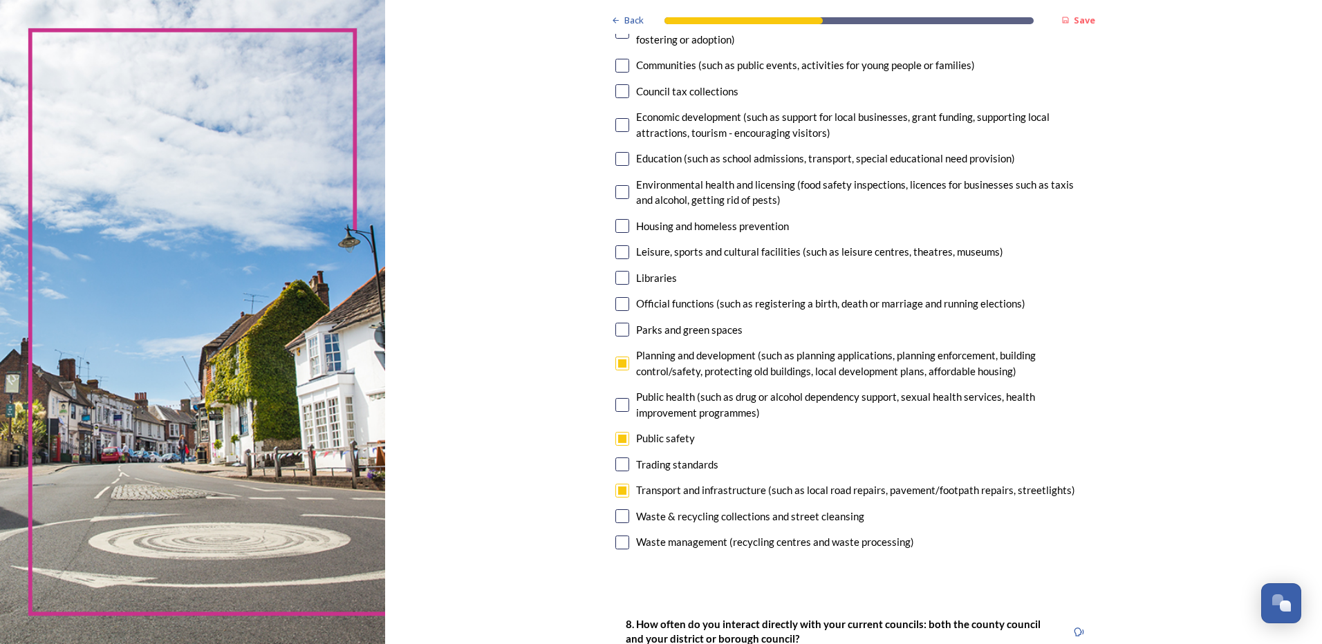
click at [615, 252] on input "checkbox" at bounding box center [622, 252] width 14 height 14
checkbox input "true"
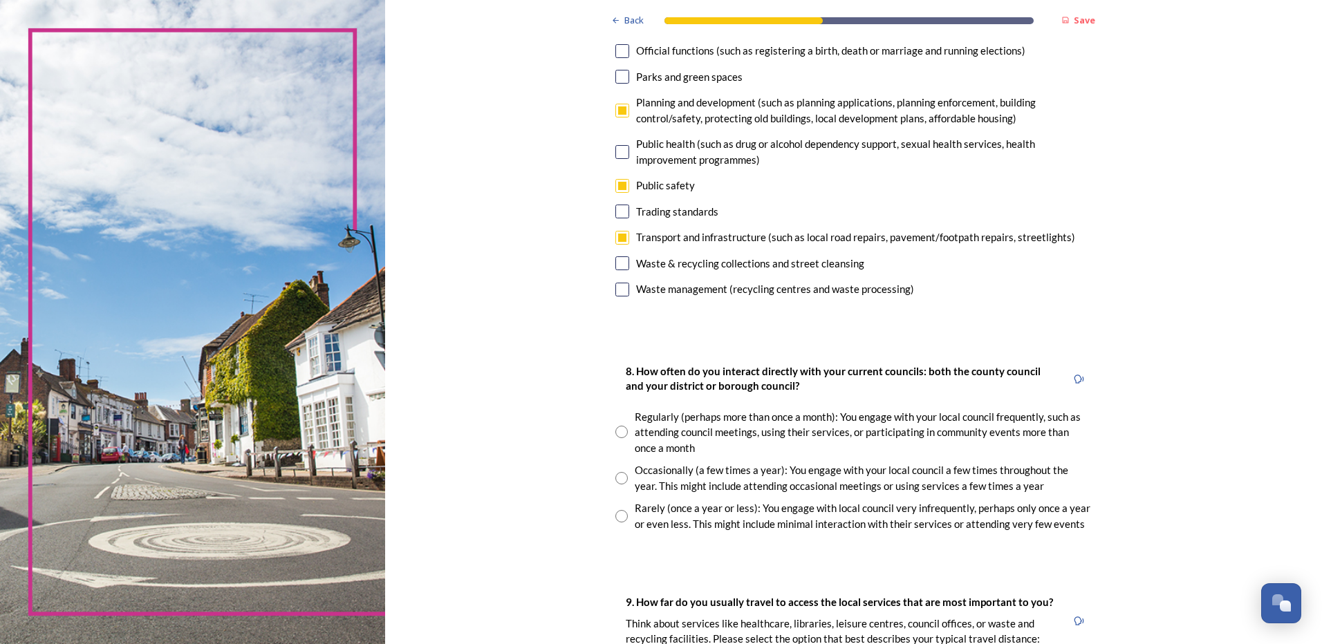
scroll to position [461, 0]
click at [615, 487] on div "Occasionally (a few times a year): You engage with your local council a few tim…" at bounding box center [853, 477] width 476 height 31
radio input "true"
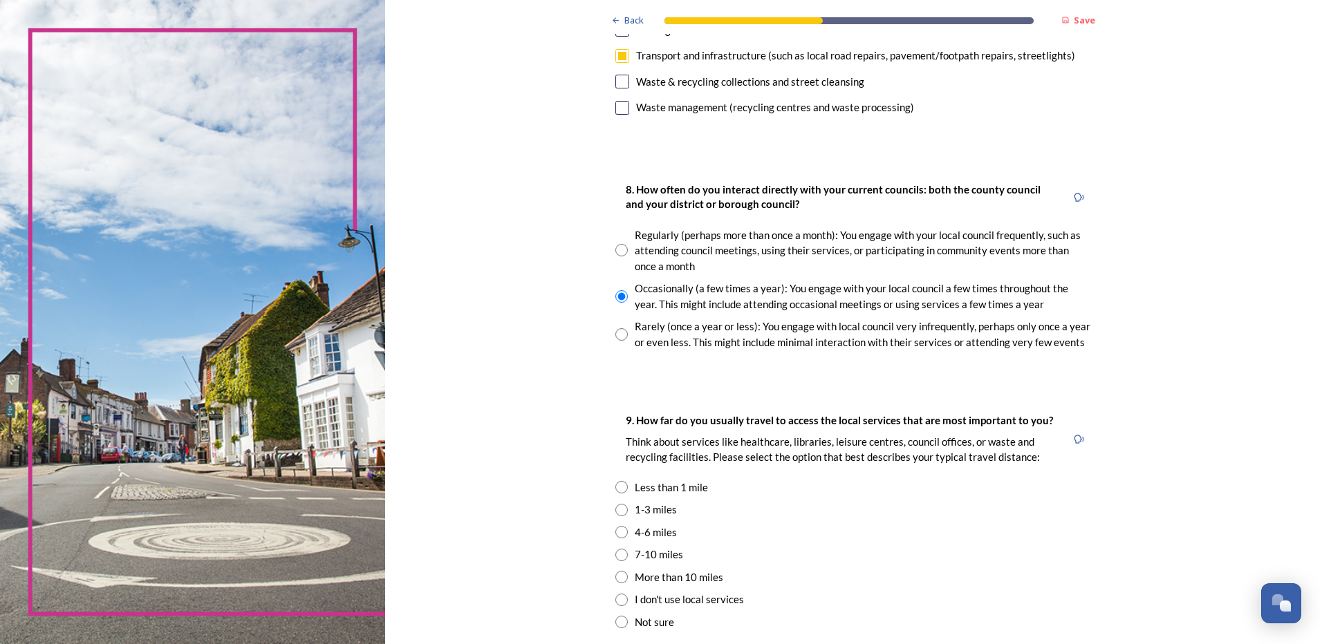
scroll to position [645, 0]
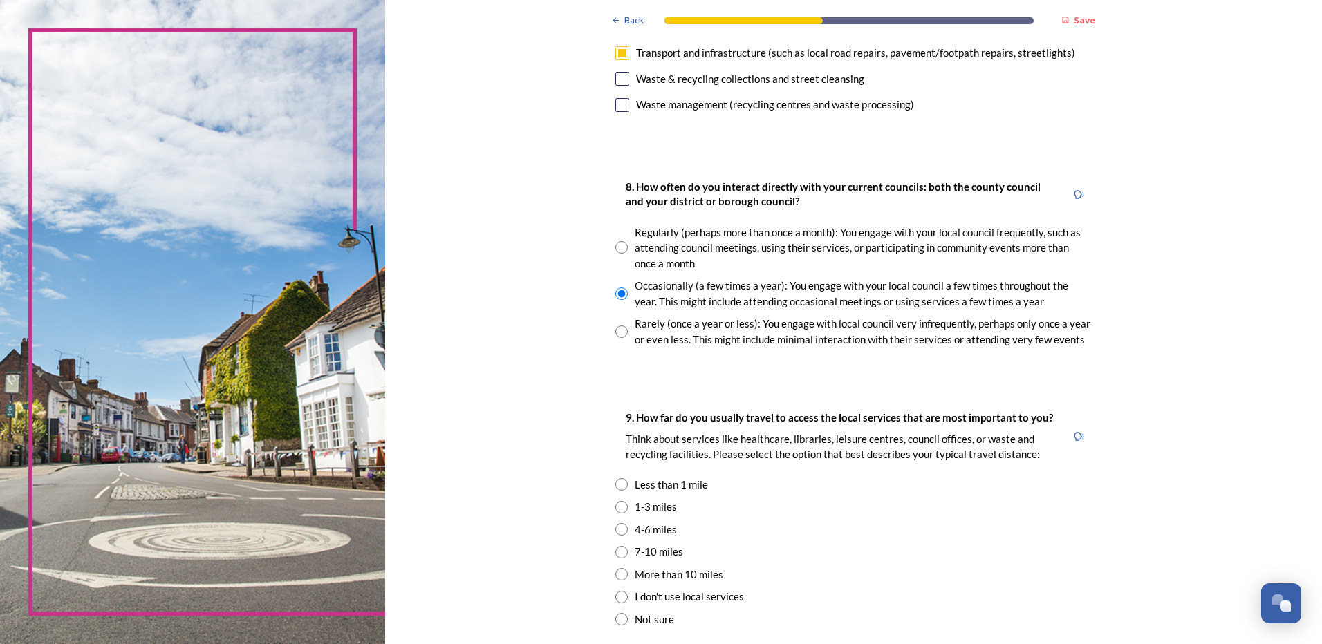
click at [623, 548] on div "7-10 miles" at bounding box center [853, 552] width 476 height 16
radio input "true"
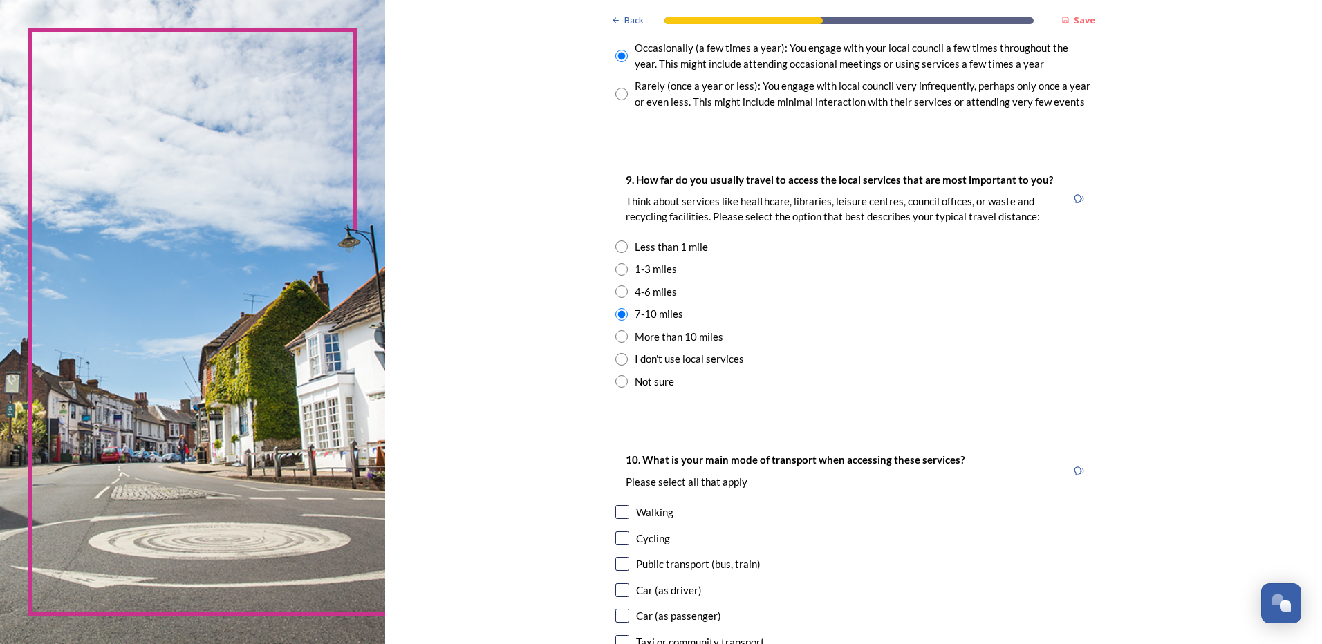
scroll to position [899, 0]
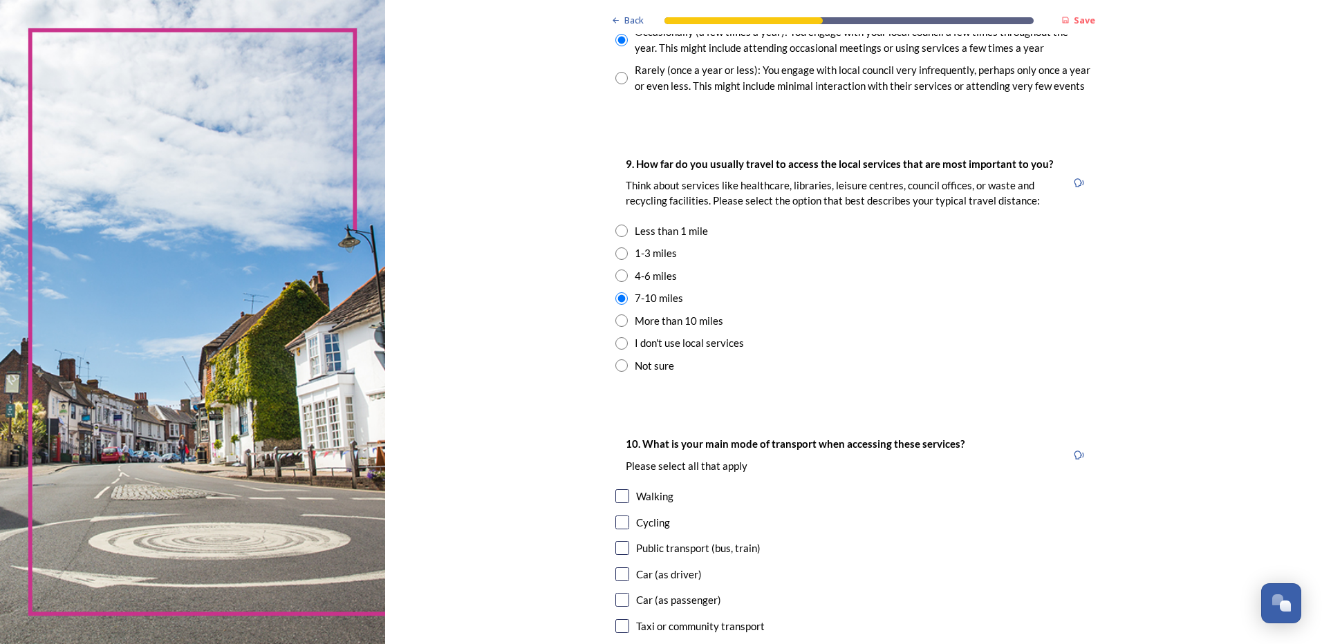
click at [615, 526] on input "checkbox" at bounding box center [622, 523] width 14 height 14
checkbox input "true"
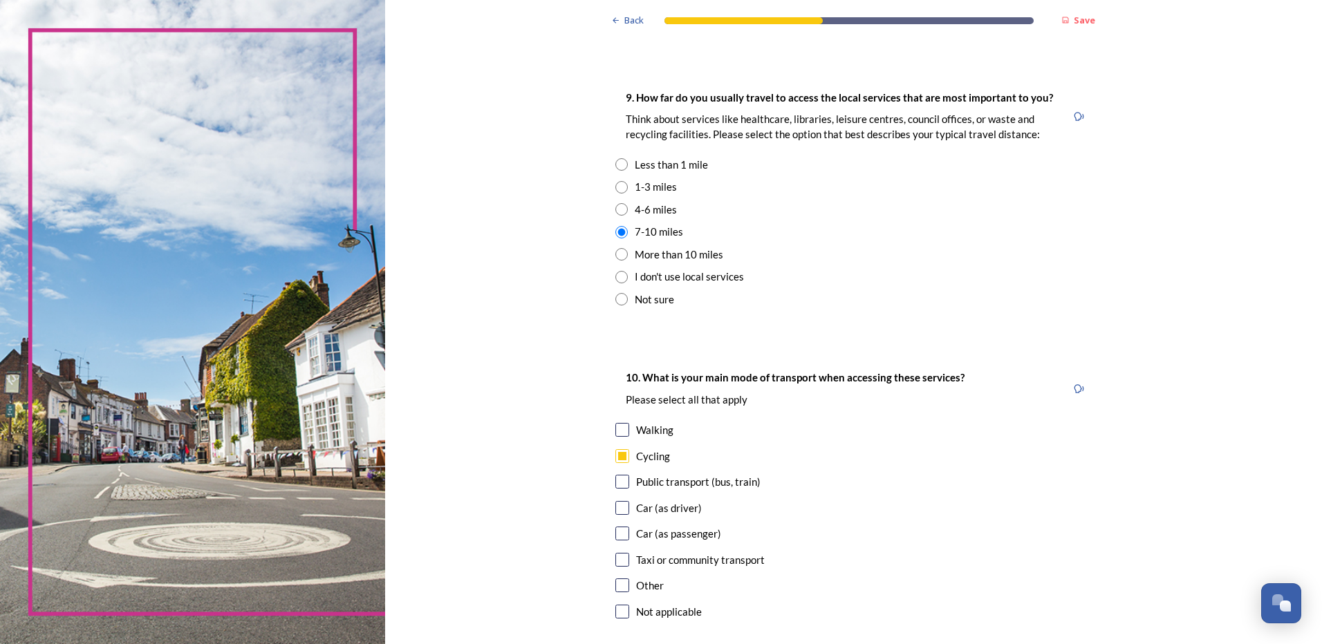
scroll to position [968, 0]
click at [616, 507] on input "checkbox" at bounding box center [622, 505] width 14 height 14
checkbox input "true"
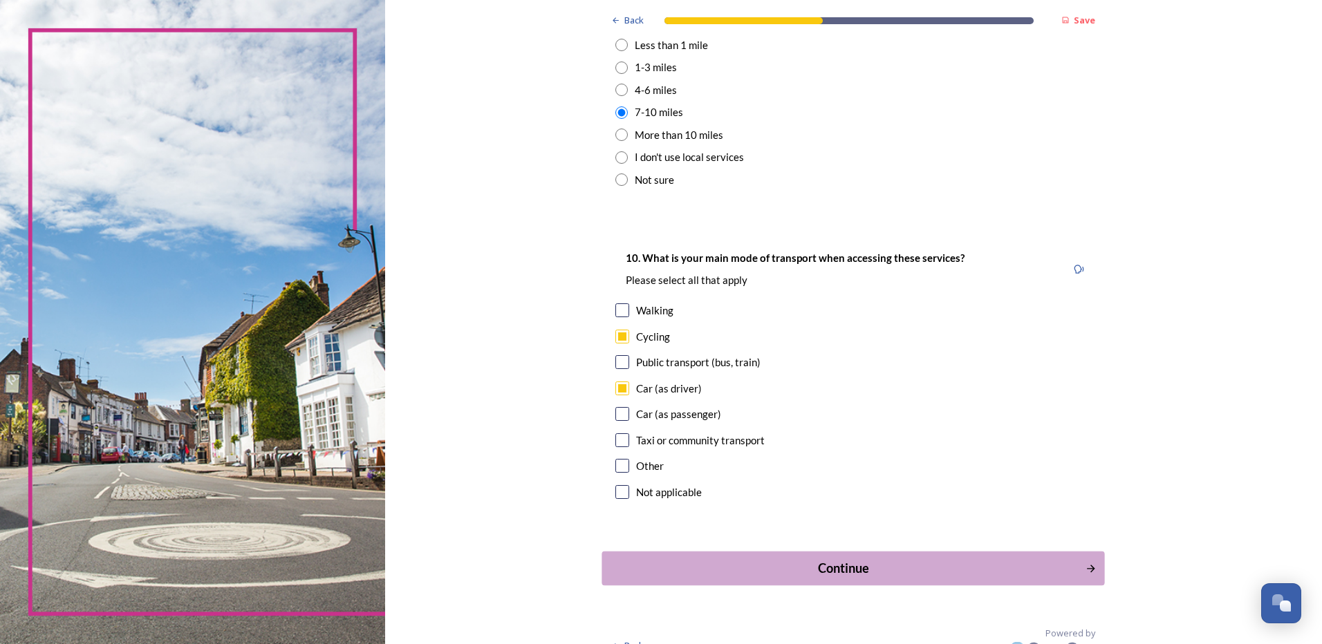
scroll to position [1106, 0]
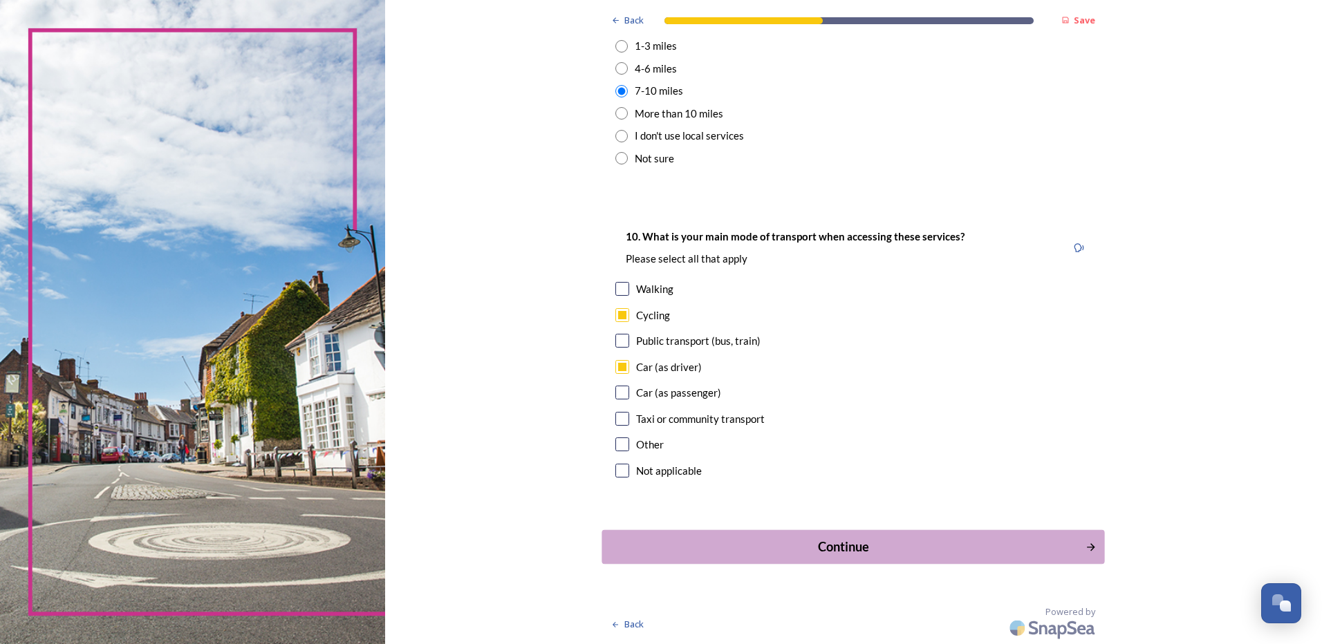
click at [851, 550] on div "Continue" at bounding box center [844, 547] width 468 height 19
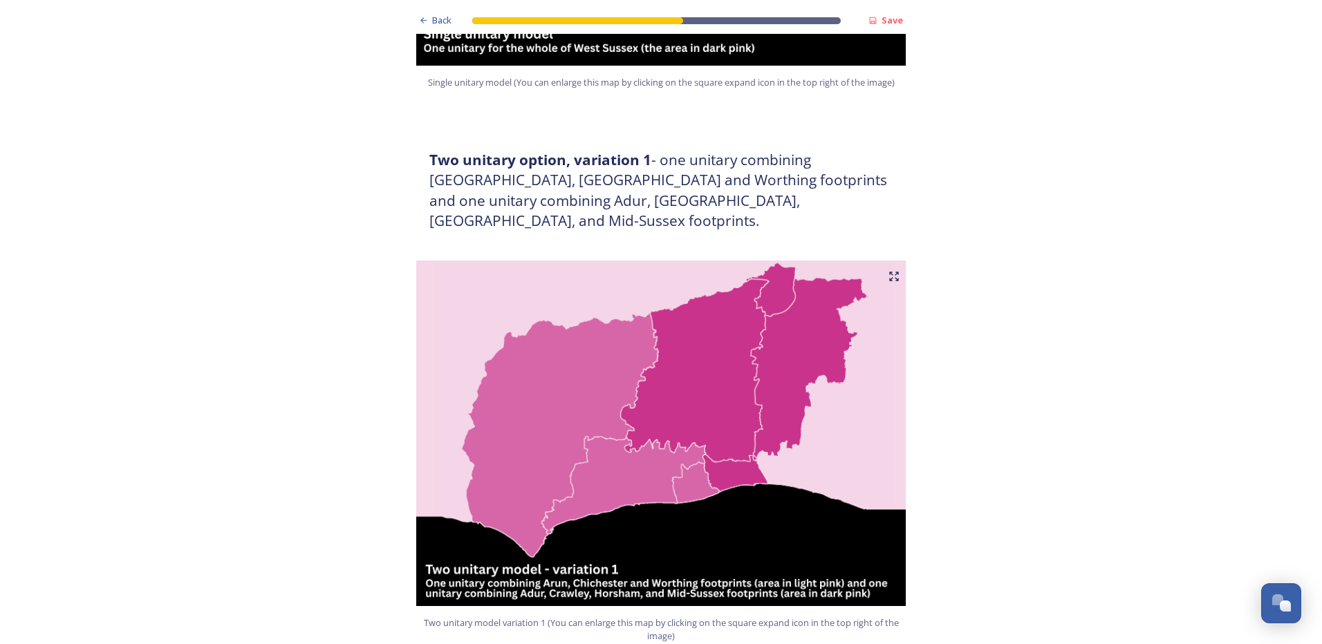
scroll to position [668, 0]
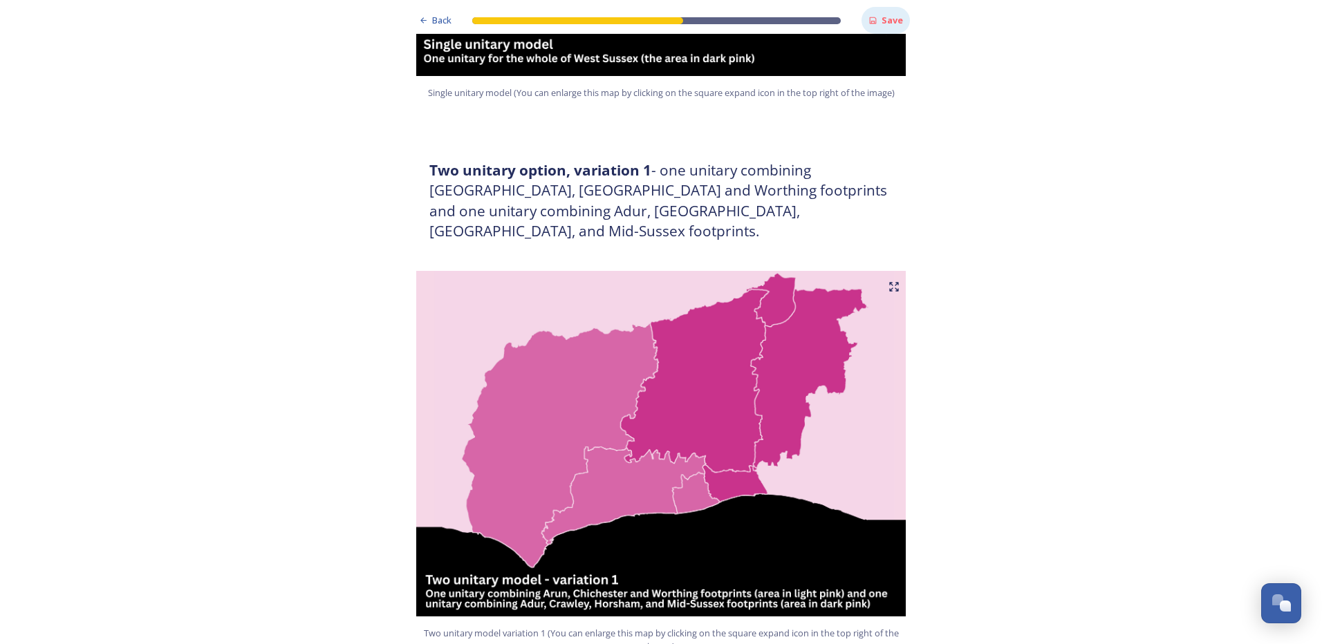
click at [881, 21] on strong "Save" at bounding box center [891, 20] width 21 height 12
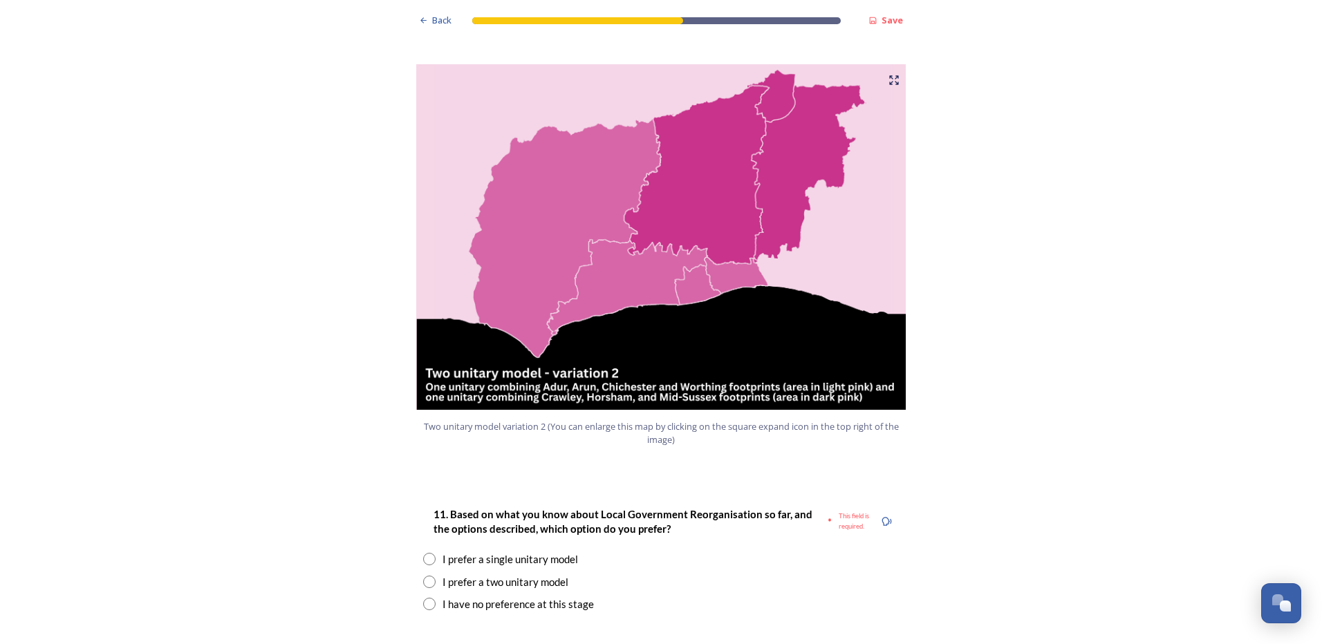
scroll to position [1429, 0]
click at [434, 574] on div "I prefer a two unitary model" at bounding box center [661, 582] width 476 height 16
radio input "true"
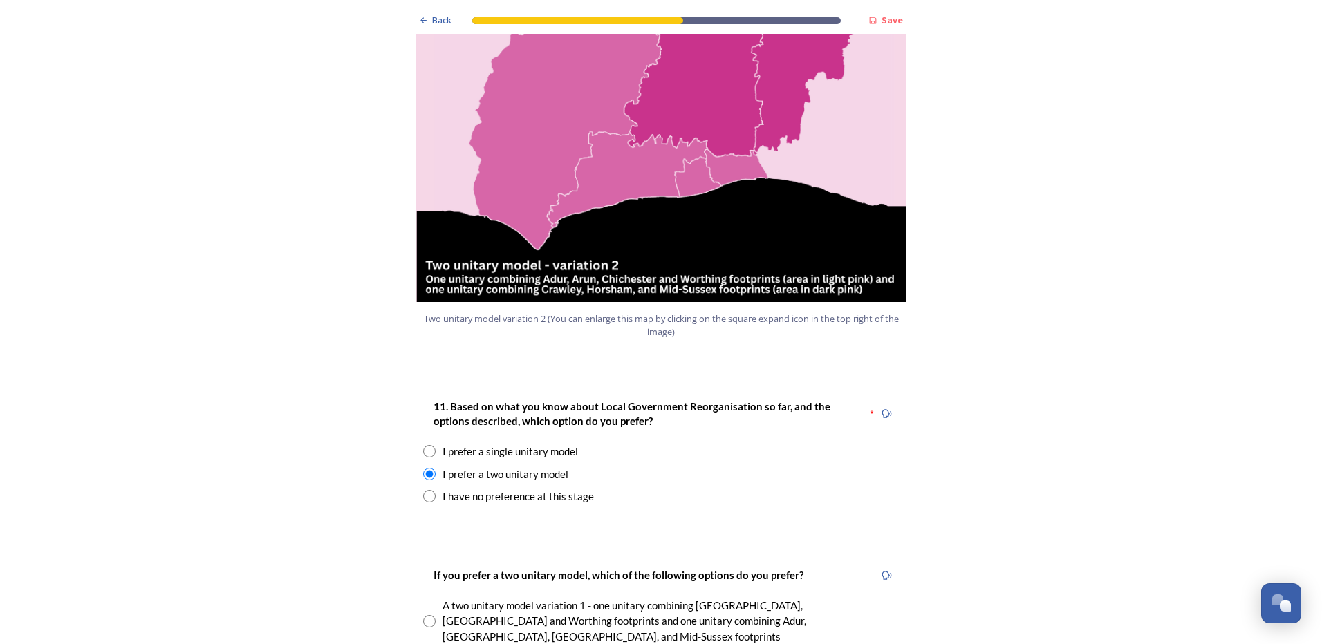
scroll to position [1613, 0]
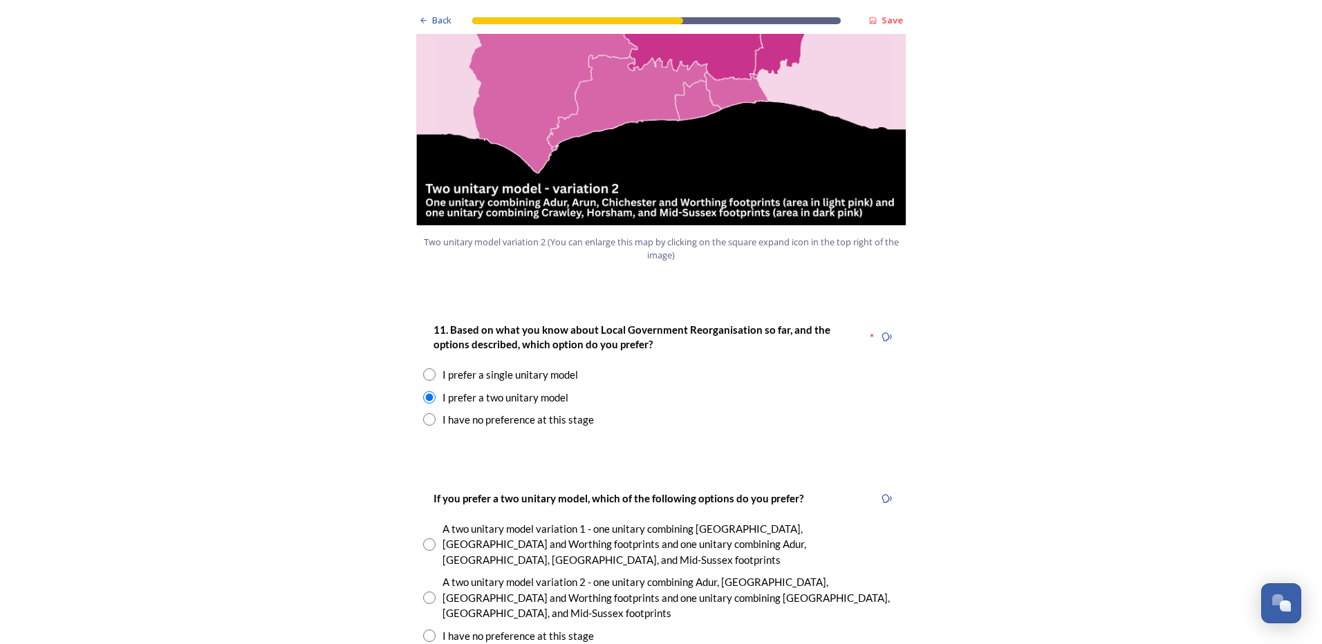
click at [427, 538] on input "radio" at bounding box center [429, 544] width 12 height 12
radio input "true"
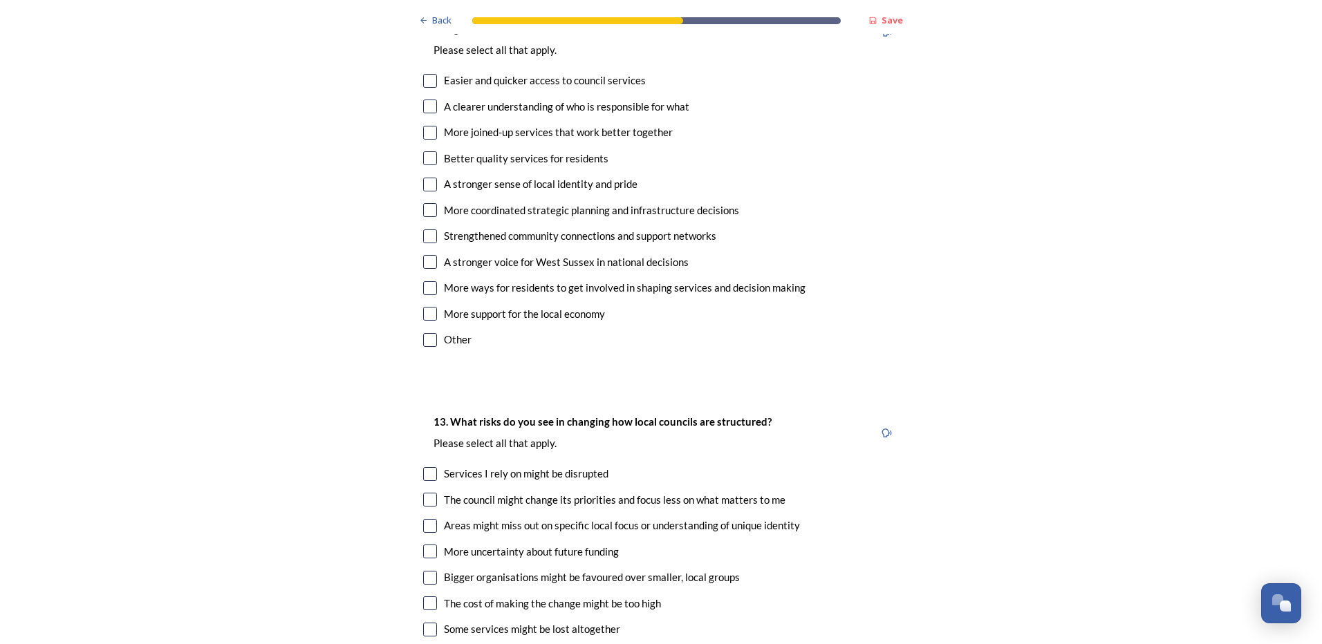
scroll to position [2673, 0]
